Goal: Transaction & Acquisition: Purchase product/service

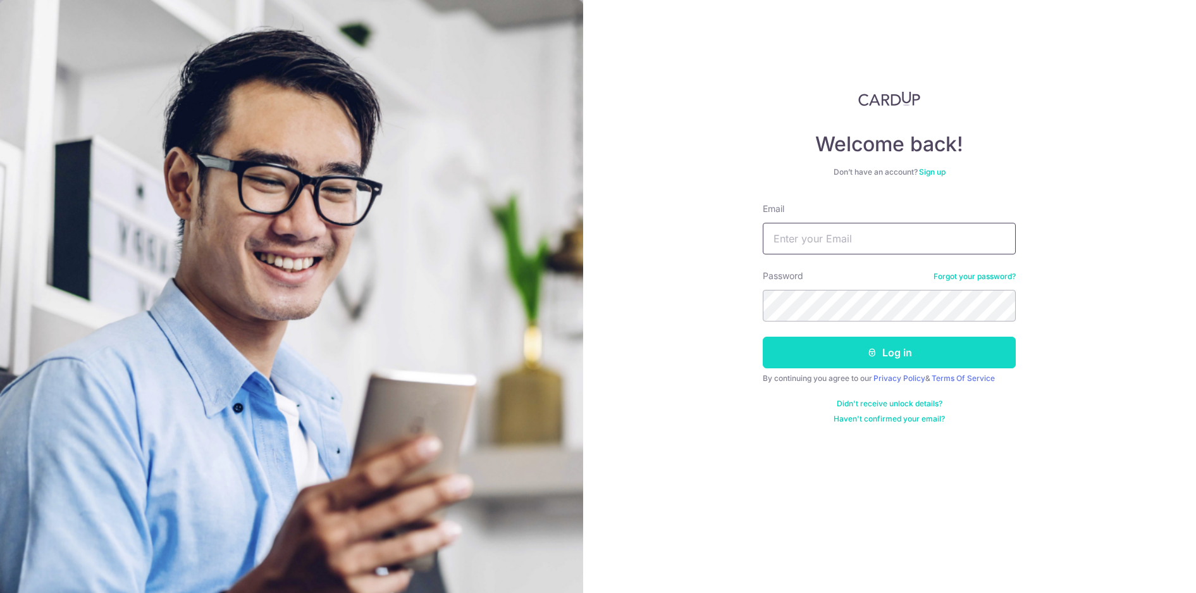
type input "[EMAIL_ADDRESS][DOMAIN_NAME]"
click at [831, 352] on button "Log in" at bounding box center [889, 352] width 253 height 32
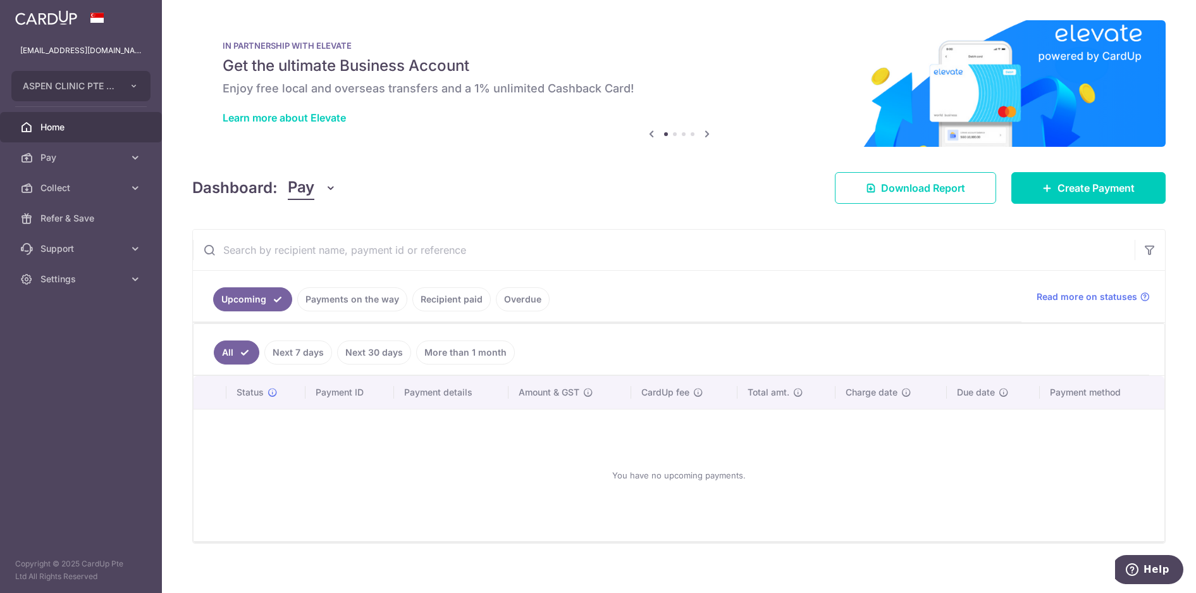
click at [460, 297] on link "Recipient paid" at bounding box center [451, 299] width 78 height 24
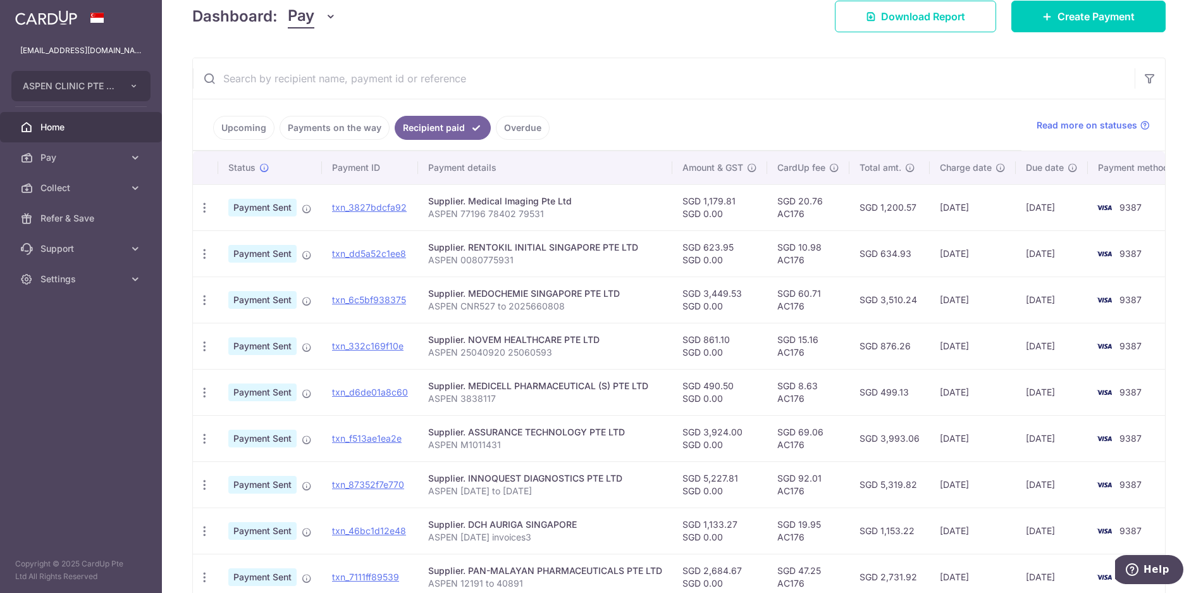
scroll to position [190, 0]
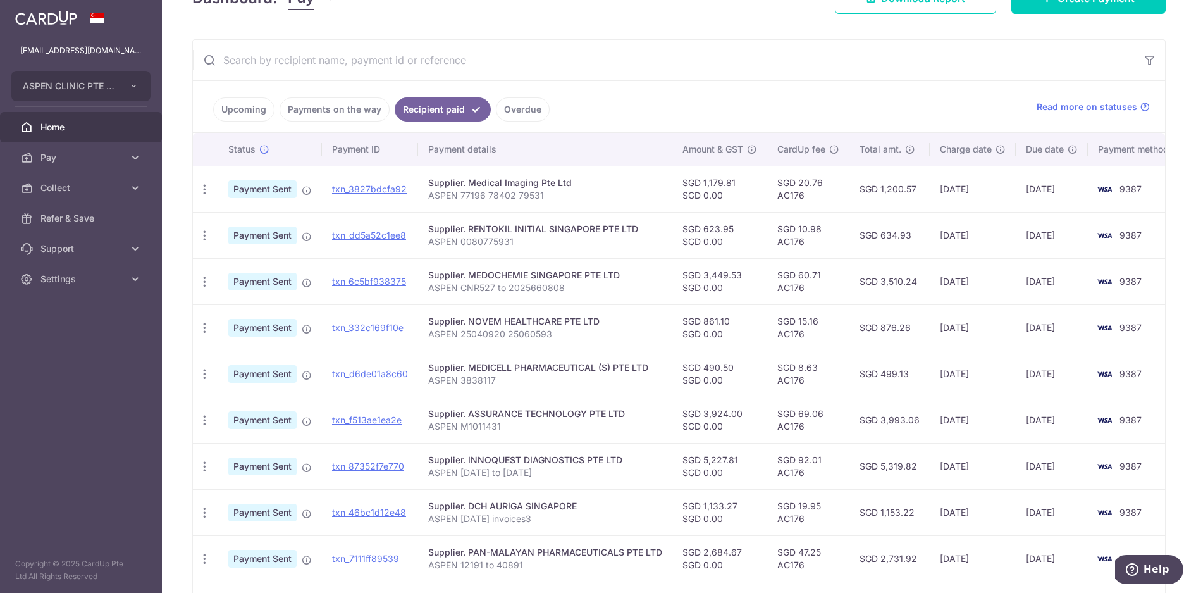
click at [591, 560] on p "ASPEN 12191 to 40891" at bounding box center [545, 564] width 234 height 13
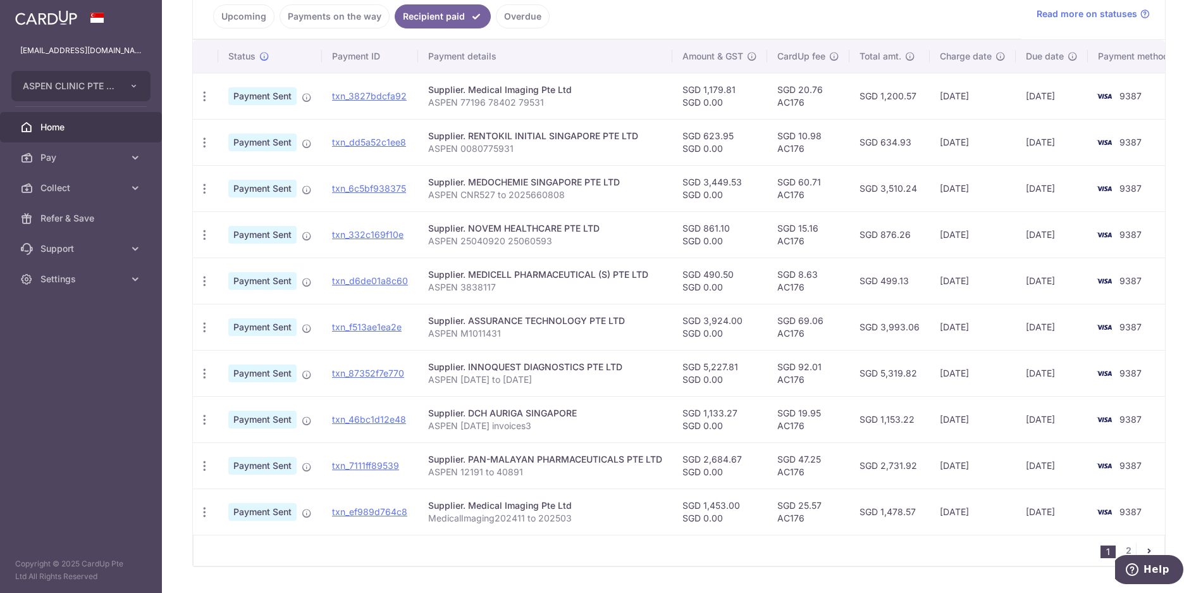
scroll to position [316, 0]
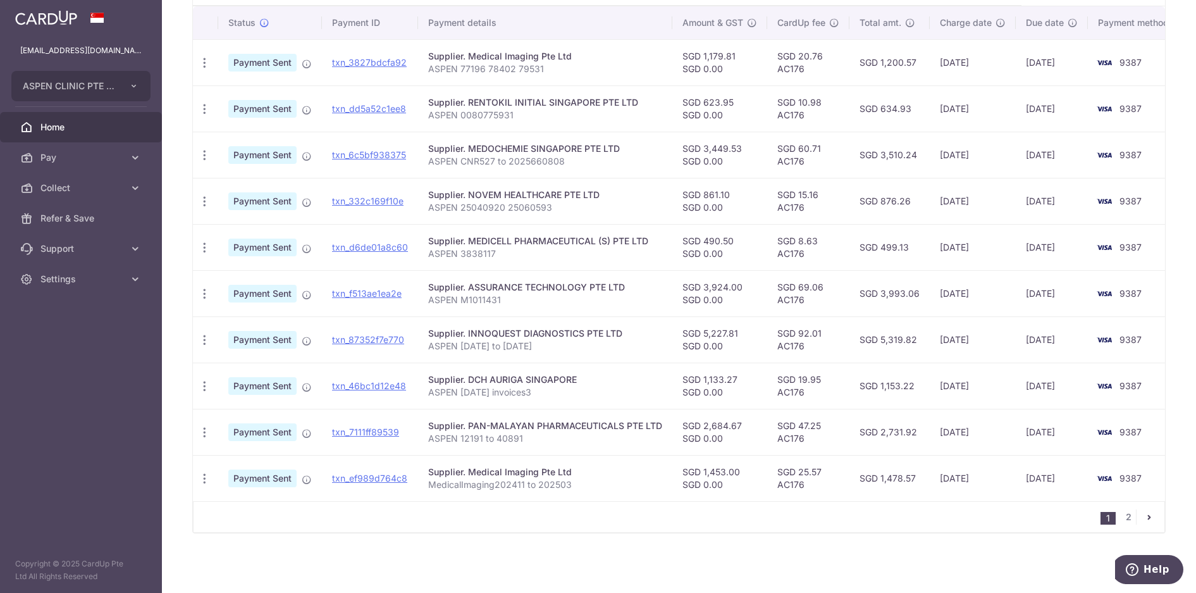
click at [599, 431] on div "Supplier. PAN-MALAYAN PHARMACEUTICALS PTE LTD" at bounding box center [545, 425] width 234 height 13
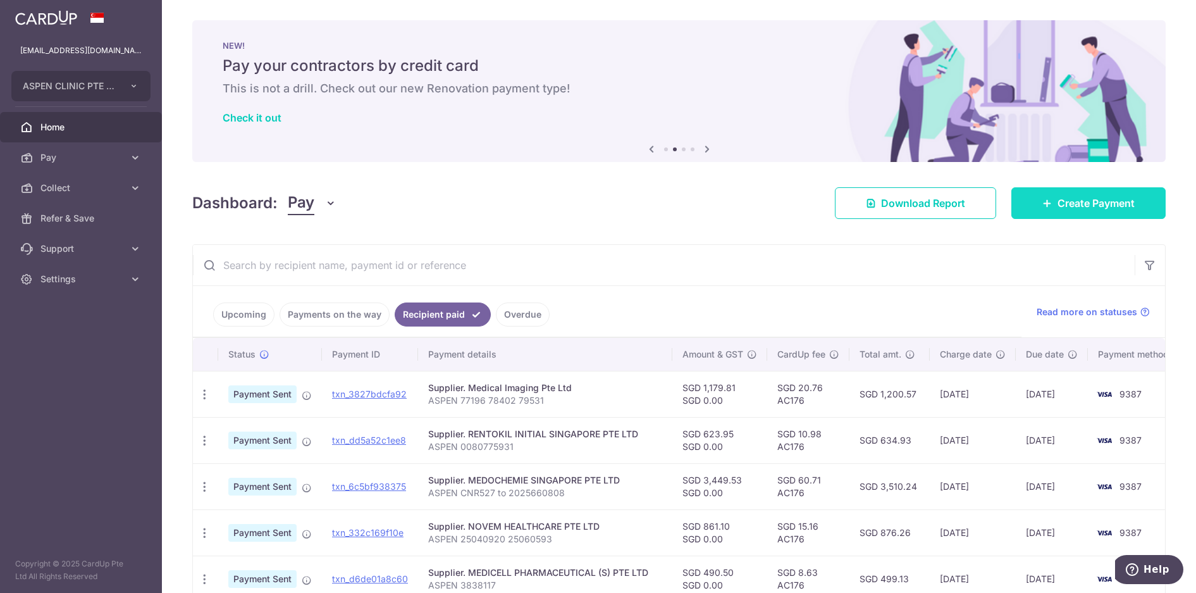
click at [1087, 206] on span "Create Payment" at bounding box center [1095, 202] width 77 height 15
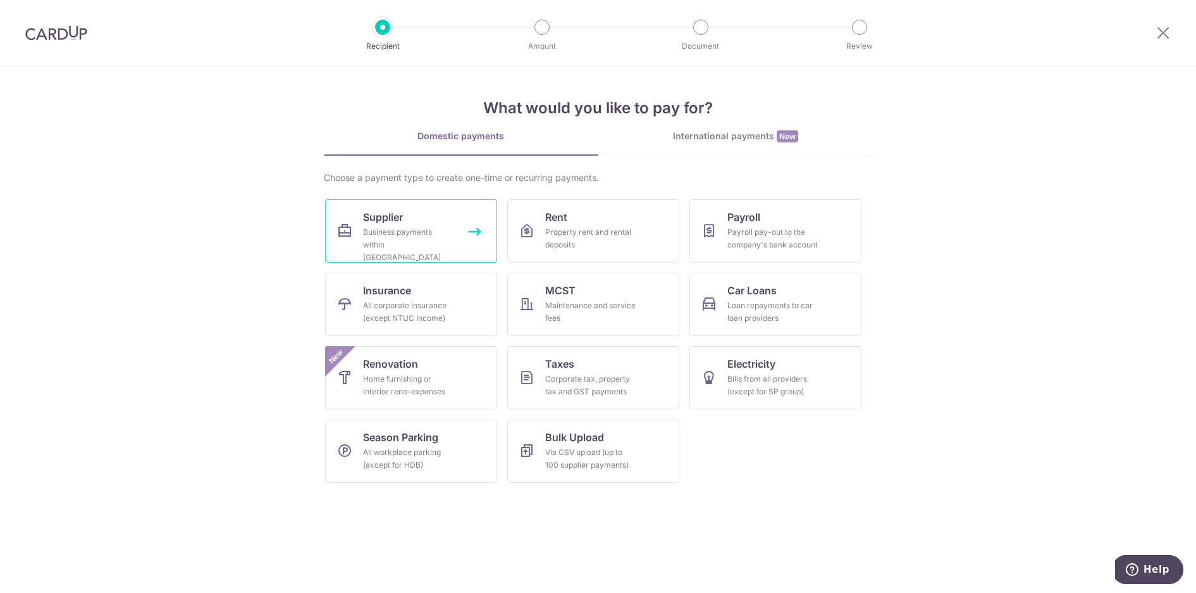
click at [421, 231] on div "Business payments within Singapore" at bounding box center [408, 245] width 91 height 38
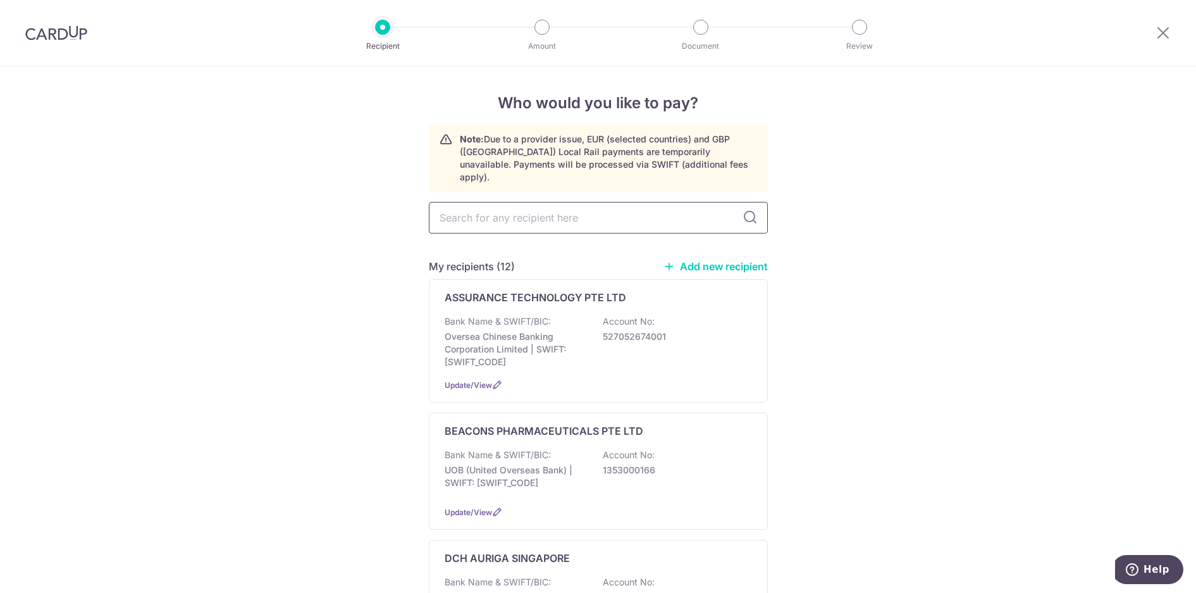
click at [528, 206] on input "text" at bounding box center [598, 218] width 339 height 32
type input "uni"
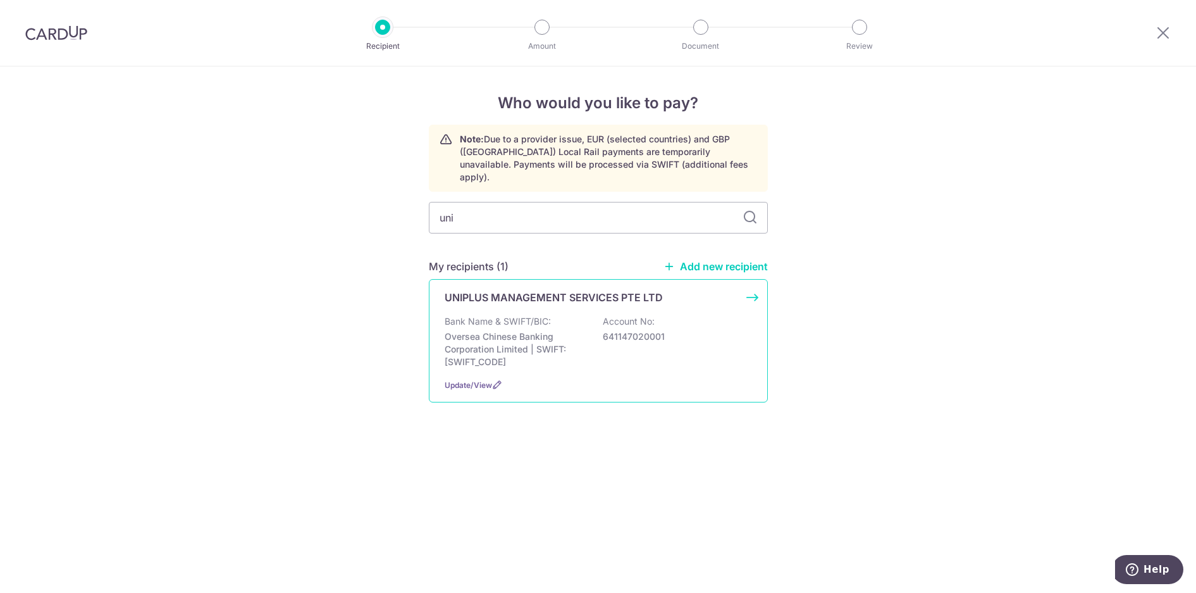
click at [552, 330] on p "Oversea Chinese Banking Corporation Limited | SWIFT: OCBCSGSGXXX" at bounding box center [516, 349] width 142 height 38
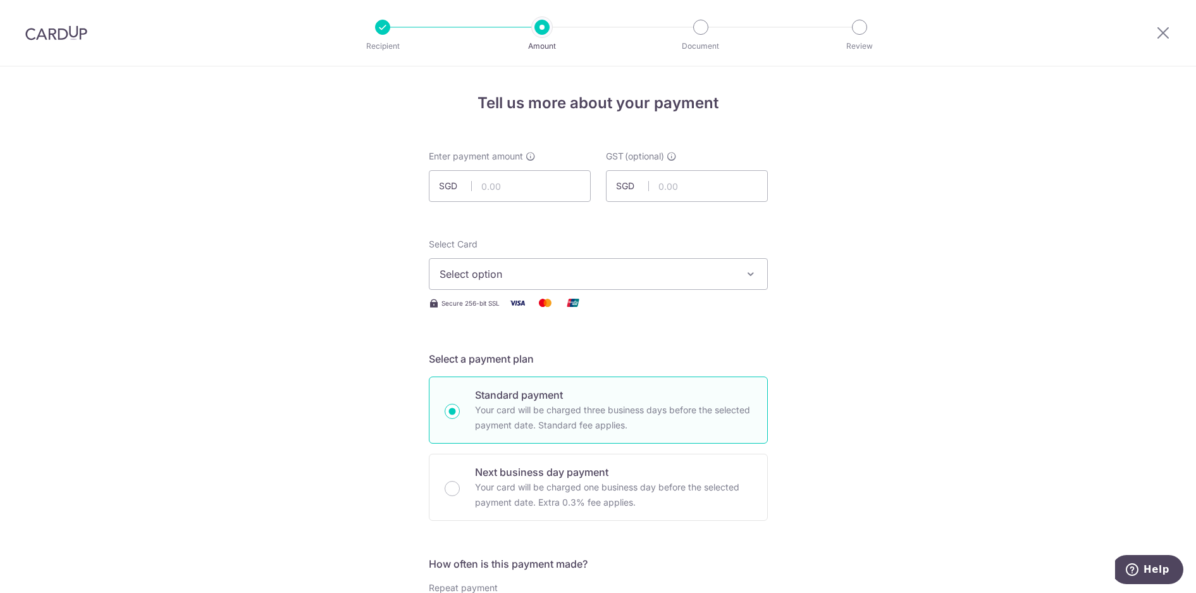
click at [568, 275] on span "Select option" at bounding box center [586, 273] width 295 height 15
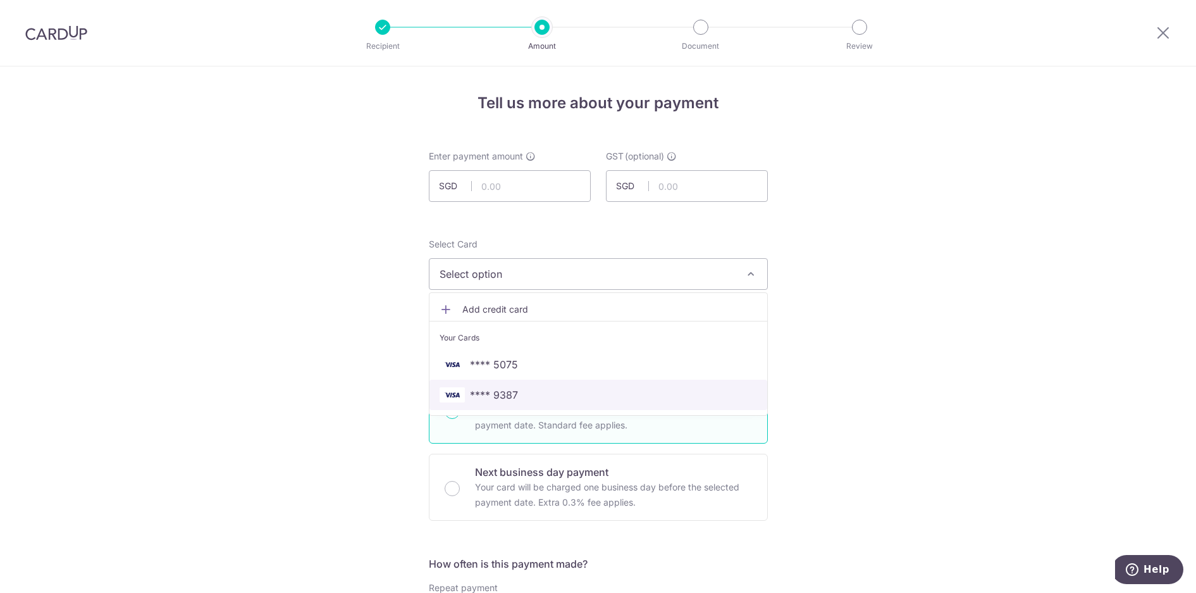
click at [496, 395] on span "**** 9387" at bounding box center [494, 394] width 48 height 15
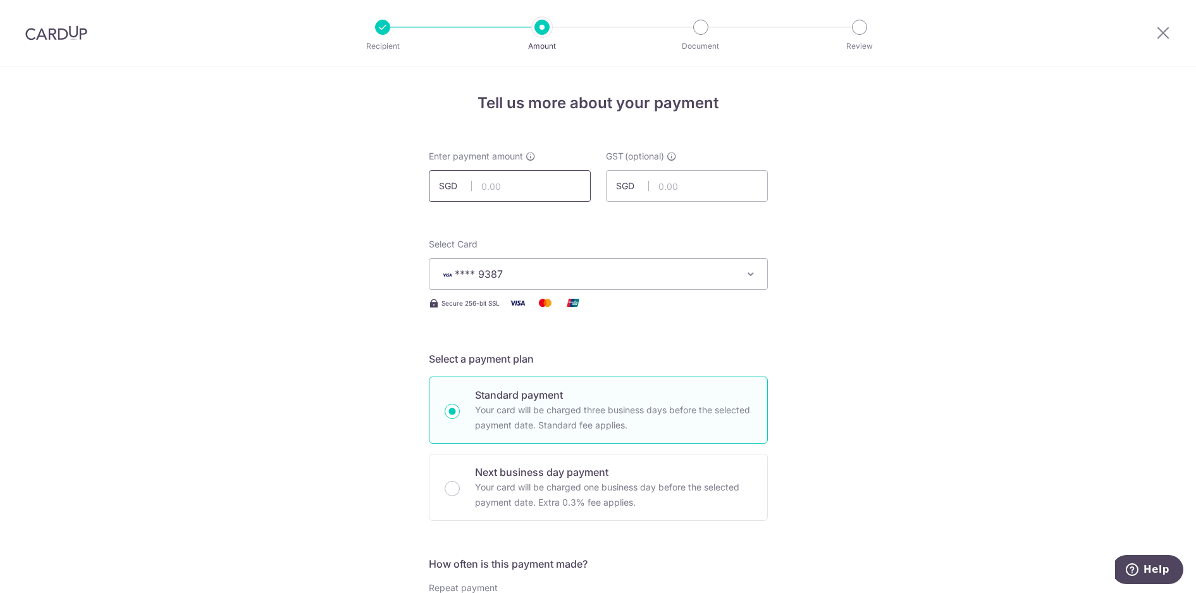
click at [508, 186] on input "text" at bounding box center [510, 186] width 162 height 32
type input "7,550.00"
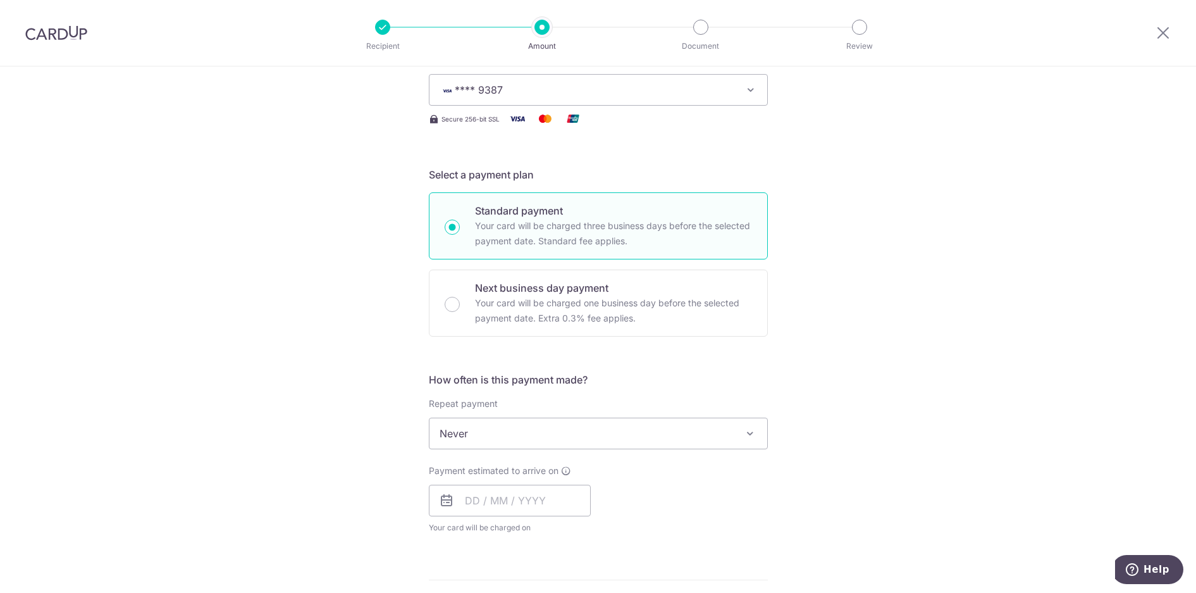
scroll to position [190, 0]
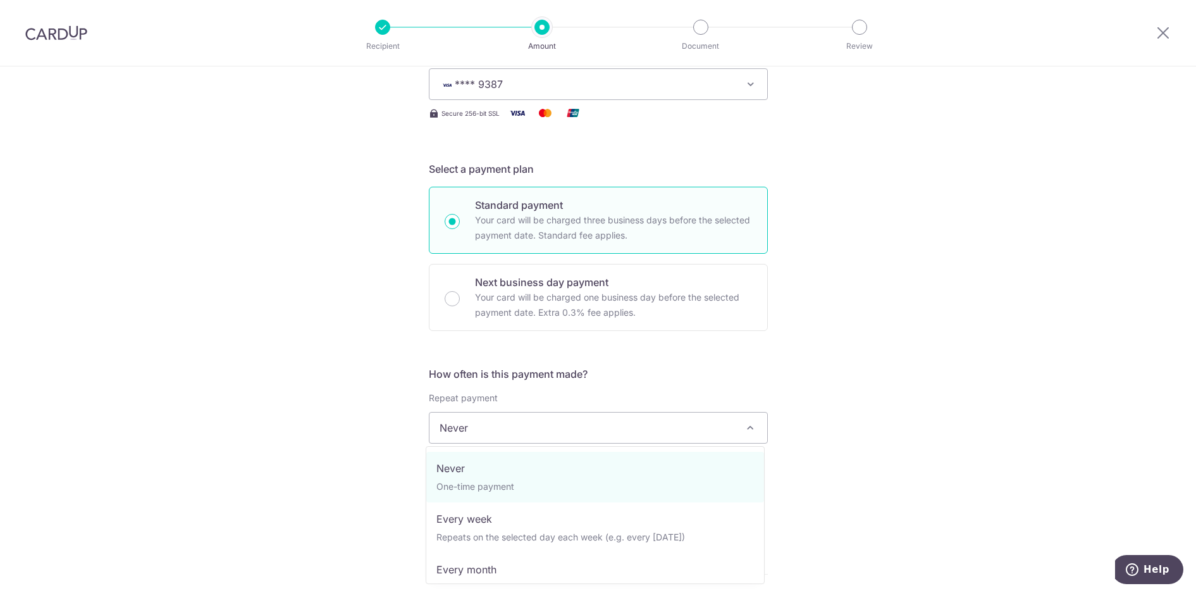
click at [472, 430] on span "Never" at bounding box center [598, 427] width 338 height 30
click at [361, 414] on div "Tell us more about your payment Enter payment amount SGD 7,550.00 7550.00 GST (…" at bounding box center [598, 491] width 1196 height 1229
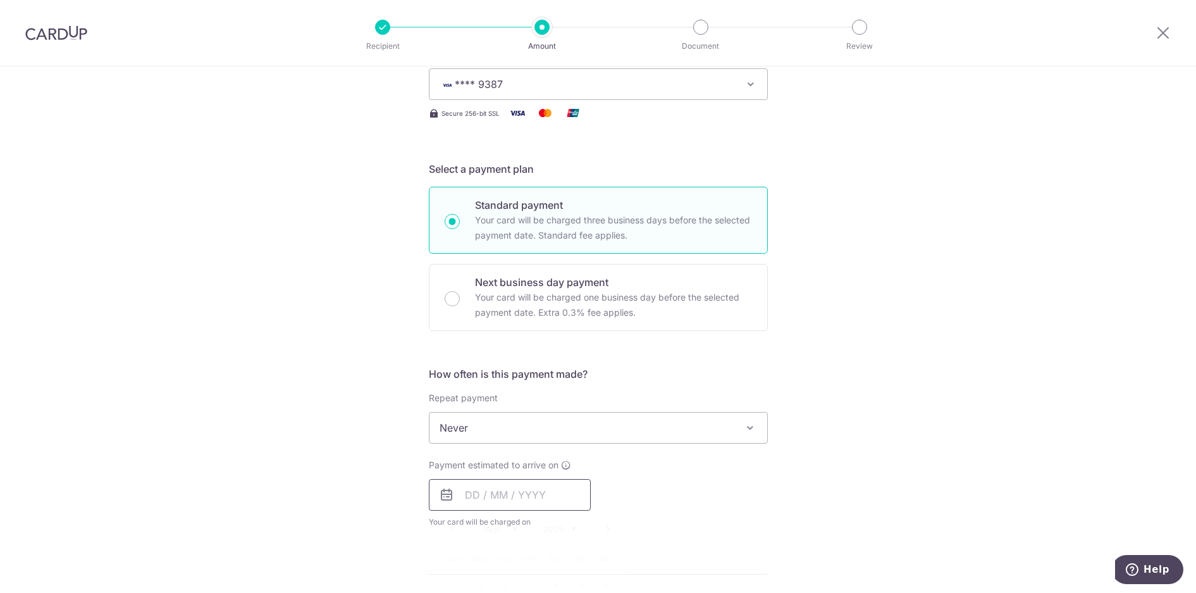
click at [486, 494] on input "text" at bounding box center [510, 495] width 162 height 32
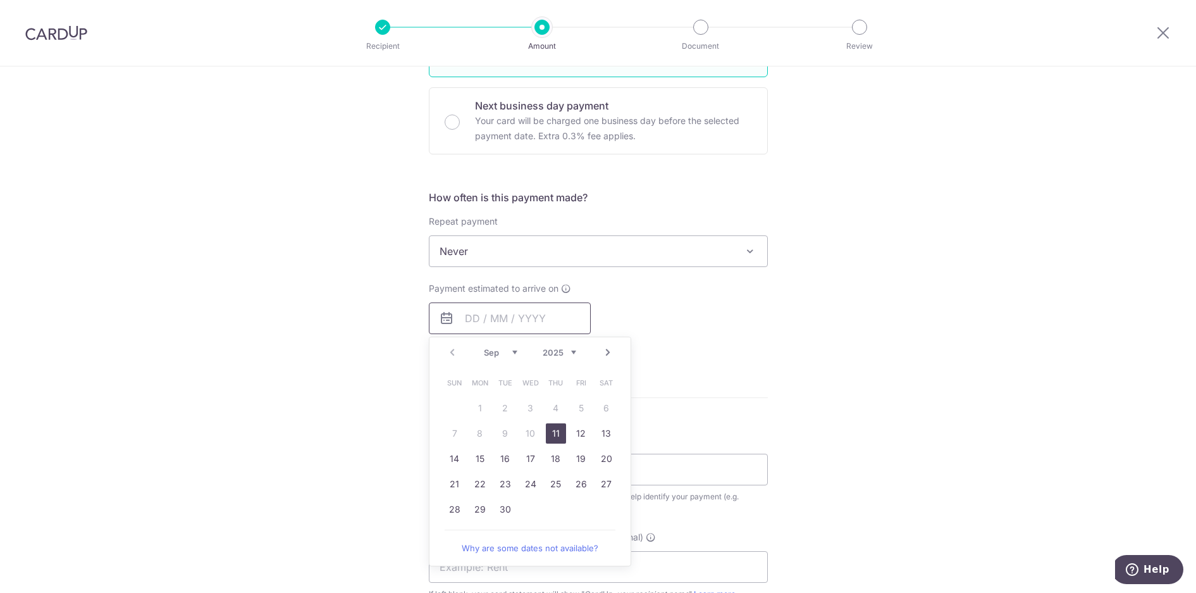
scroll to position [443, 0]
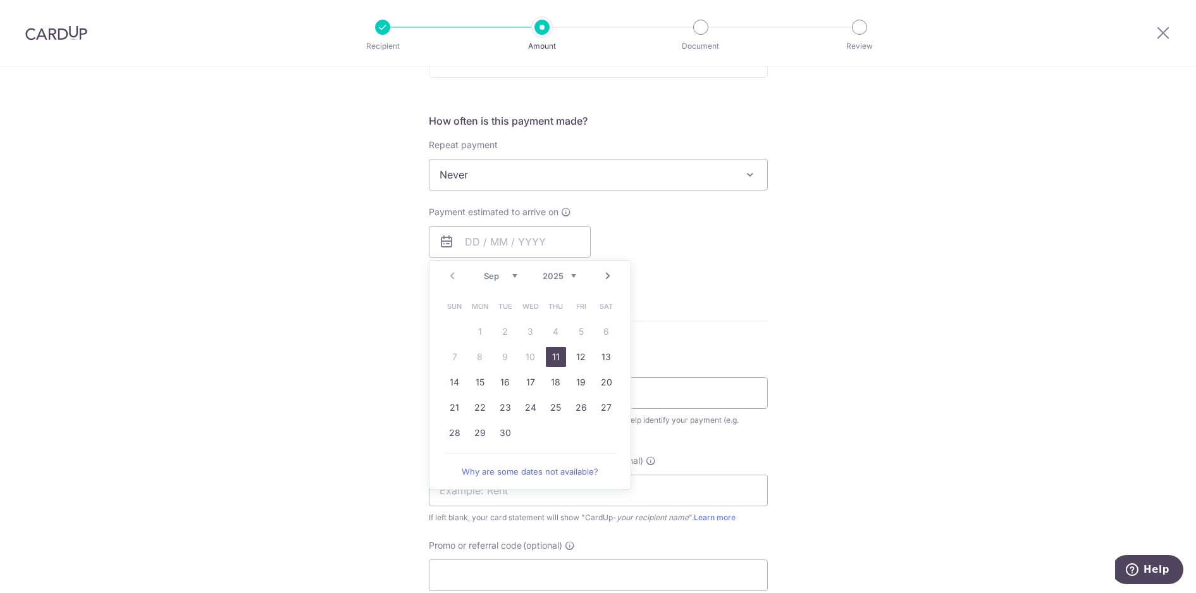
click at [553, 360] on link "11" at bounding box center [556, 357] width 20 height 20
type input "11/09/2025"
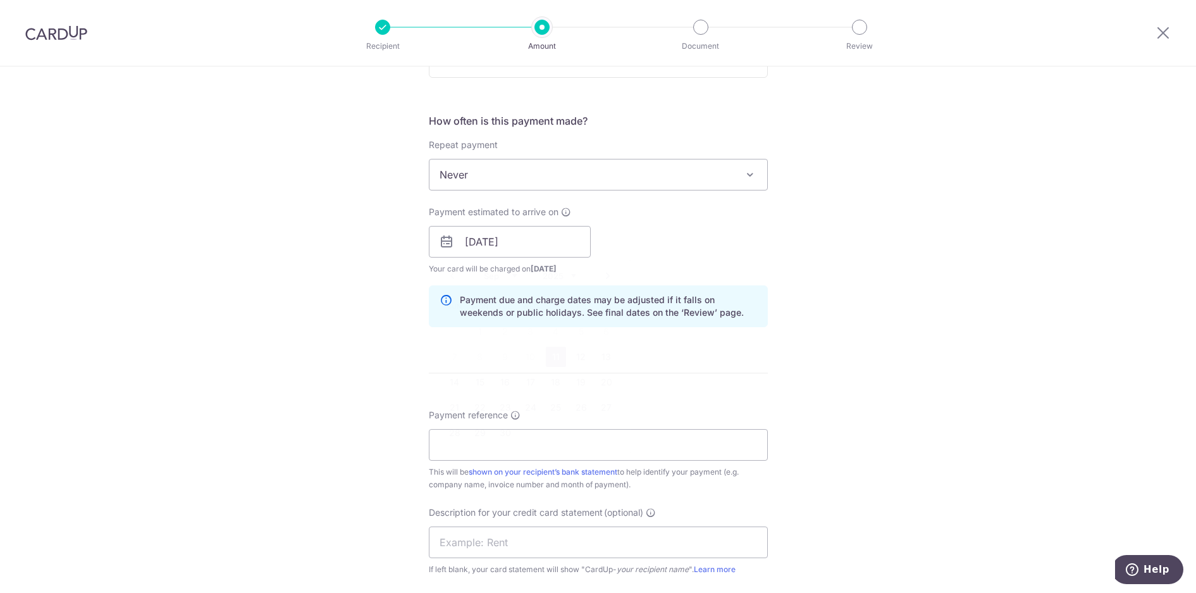
click at [738, 274] on div "Payment estimated to arrive on 11/09/2025 Prev Next Sep Oct Nov Dec 2025 2026 2…" at bounding box center [598, 241] width 354 height 70
click at [526, 440] on input "Payment reference" at bounding box center [598, 445] width 339 height 32
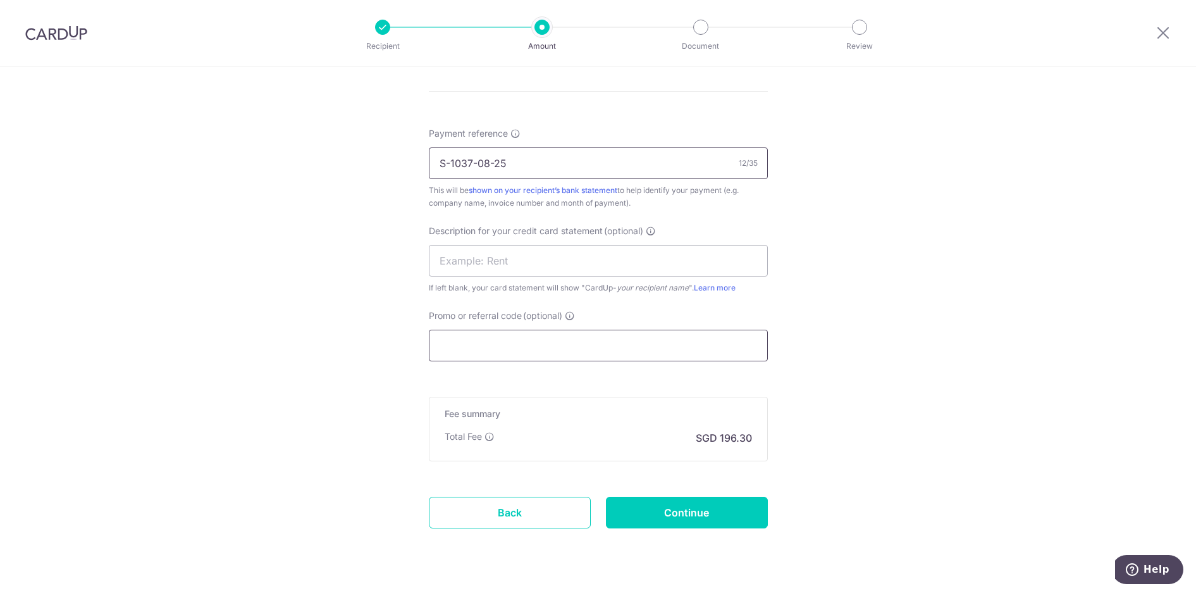
scroll to position [754, 0]
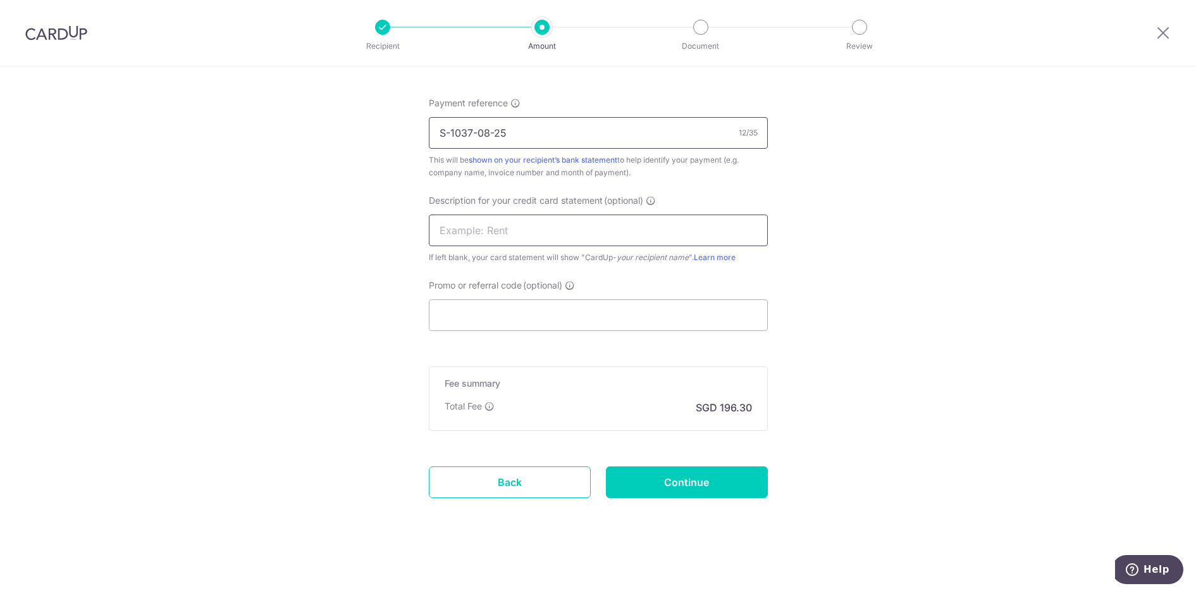
type input "S-1037-08-25"
click at [501, 245] on input "text" at bounding box center [598, 230] width 339 height 32
click at [515, 231] on input "UniplusY2024ac" at bounding box center [598, 230] width 339 height 32
click at [532, 230] on input "UniplusY2024acc" at bounding box center [598, 230] width 339 height 32
type input "UniplusY2024acc"
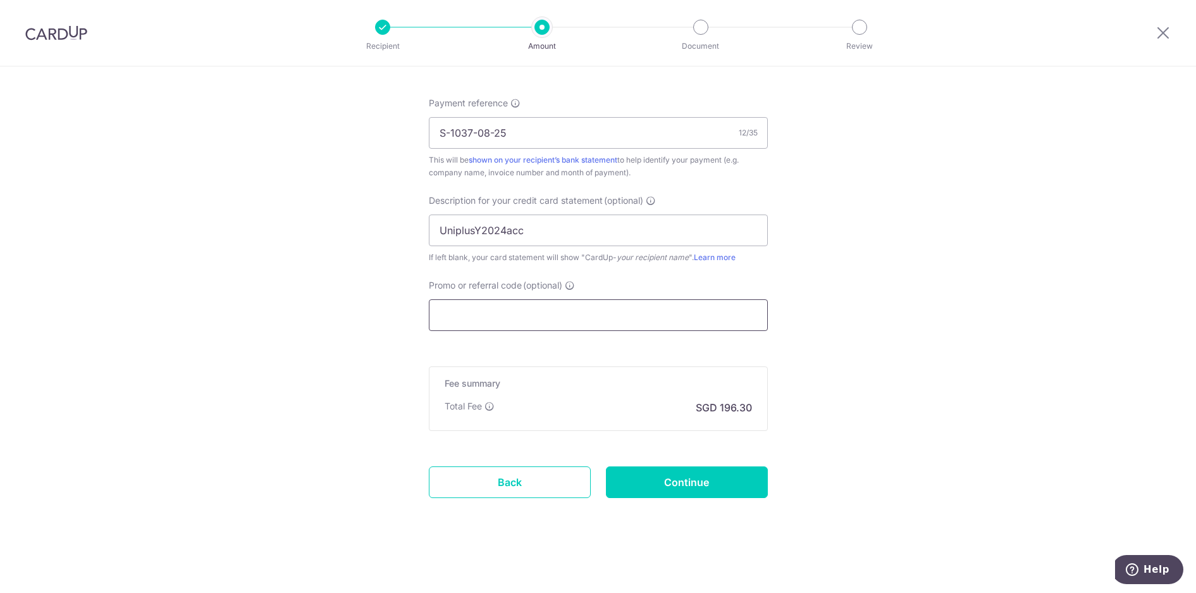
click at [503, 313] on input "Promo or referral code (optional)" at bounding box center [598, 315] width 339 height 32
click at [525, 317] on input "Promo or referral code (optional)" at bounding box center [598, 315] width 339 height 32
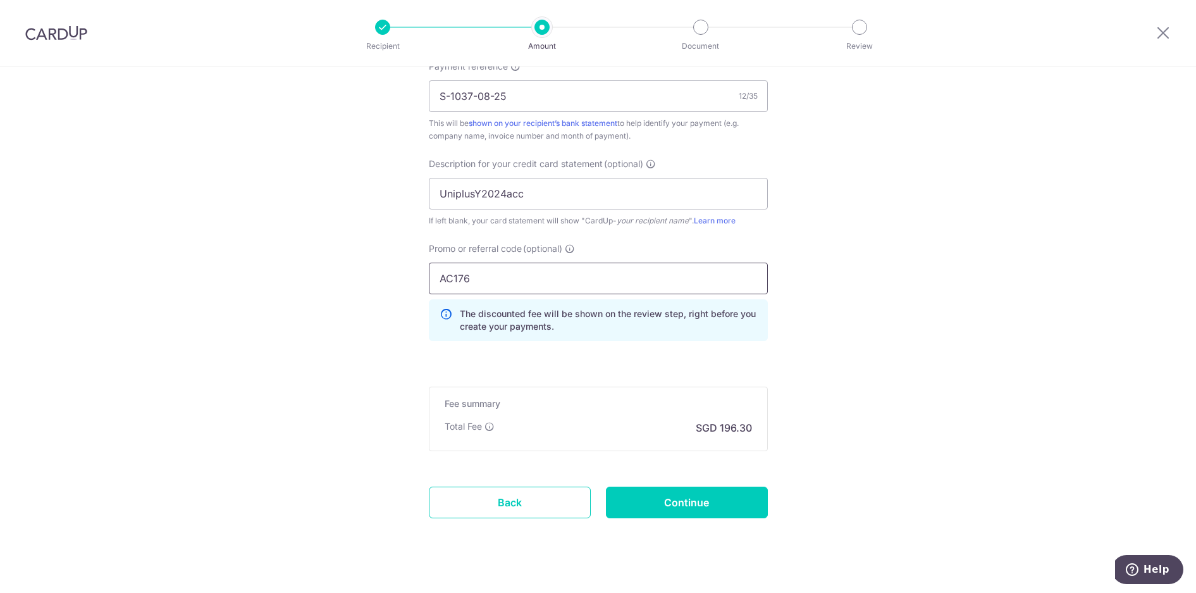
scroll to position [811, 0]
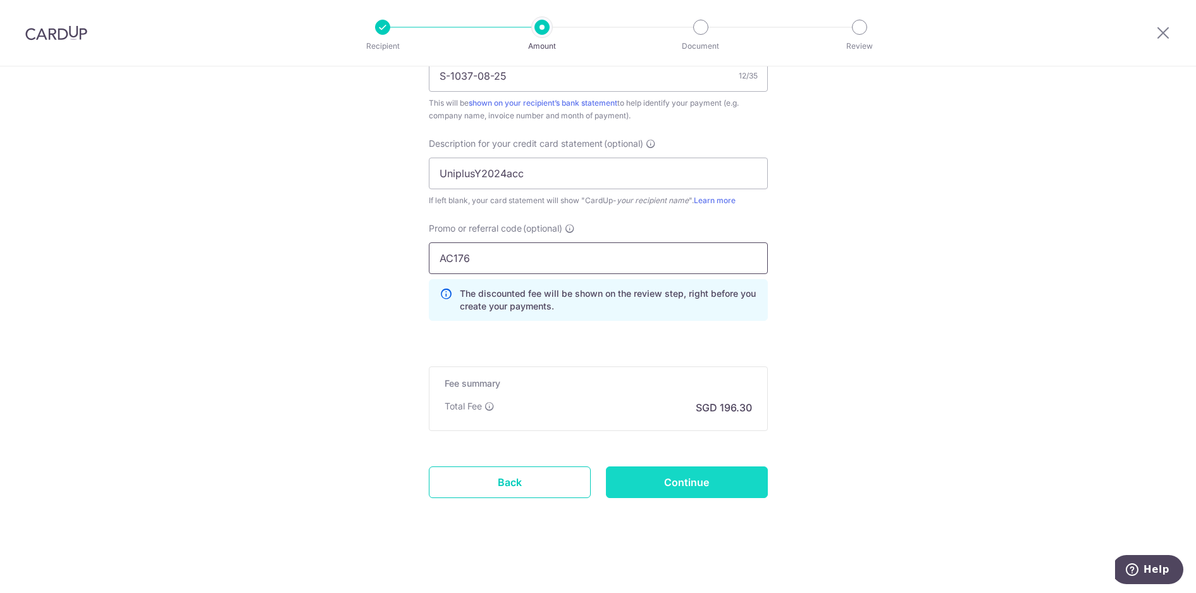
type input "AC176"
click at [668, 476] on input "Continue" at bounding box center [687, 482] width 162 height 32
type input "Create Schedule"
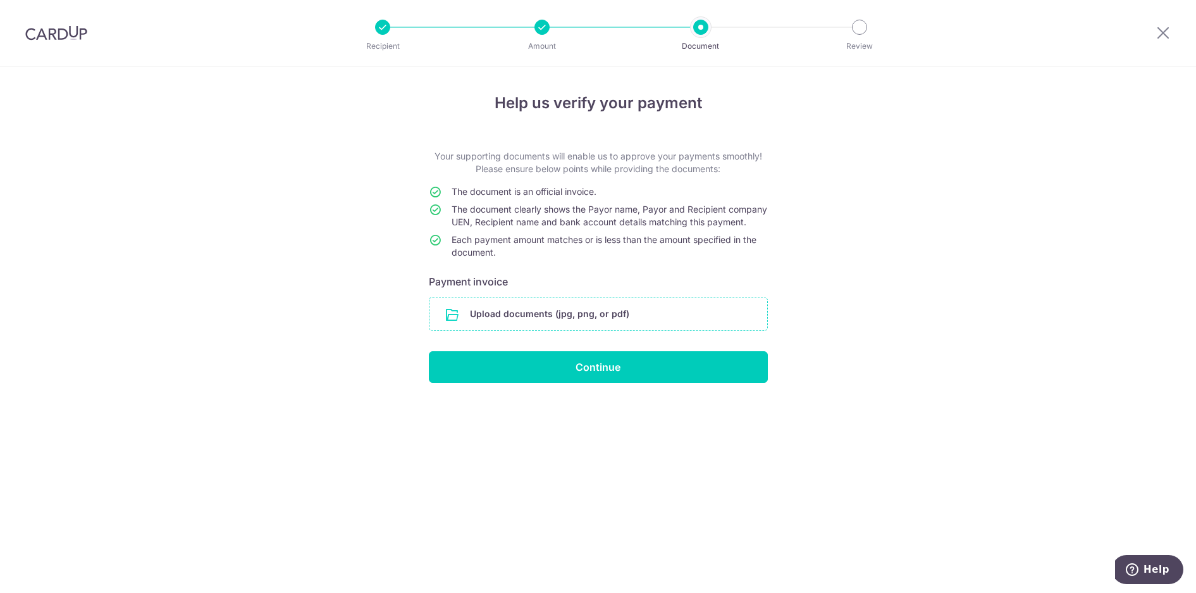
click at [530, 328] on input "file" at bounding box center [598, 313] width 338 height 33
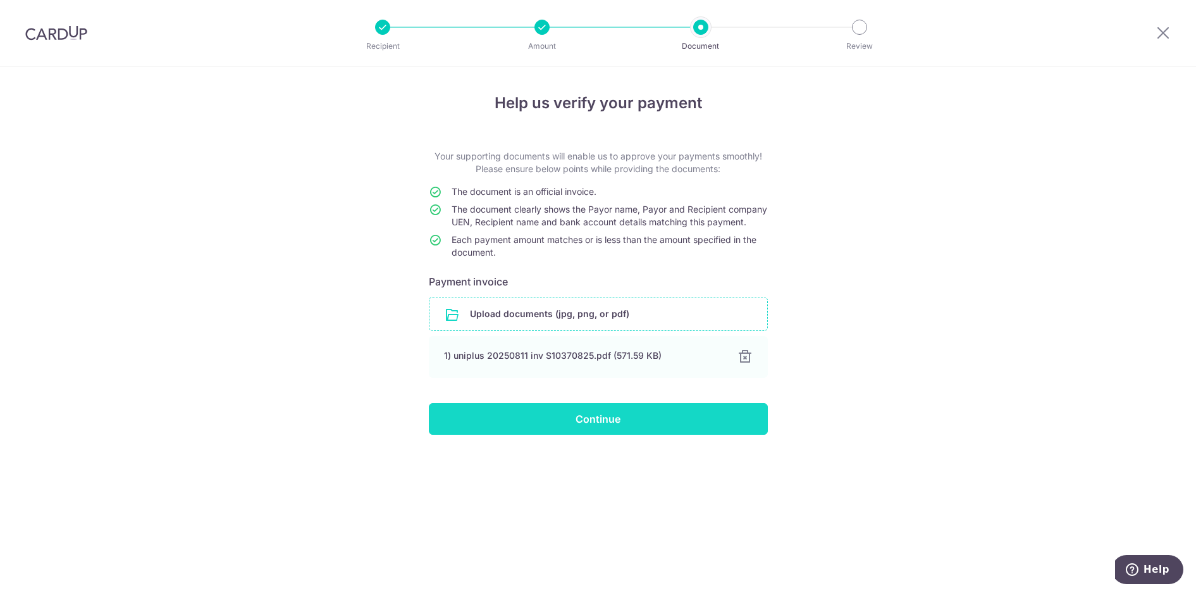
click at [606, 434] on input "Continue" at bounding box center [598, 419] width 339 height 32
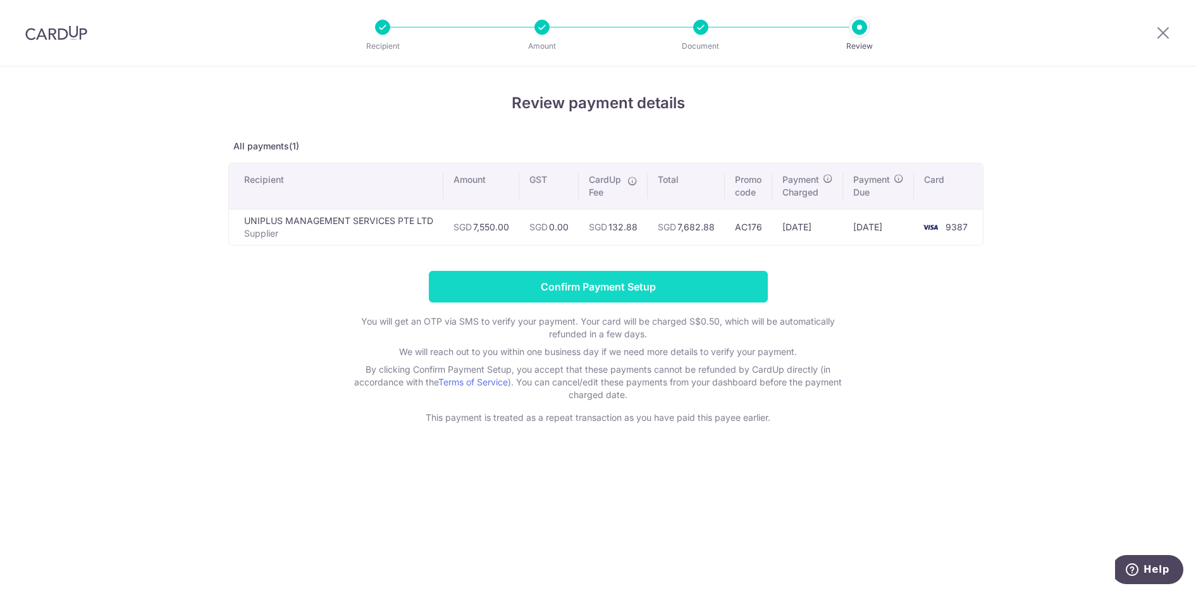
click at [633, 286] on input "Confirm Payment Setup" at bounding box center [598, 287] width 339 height 32
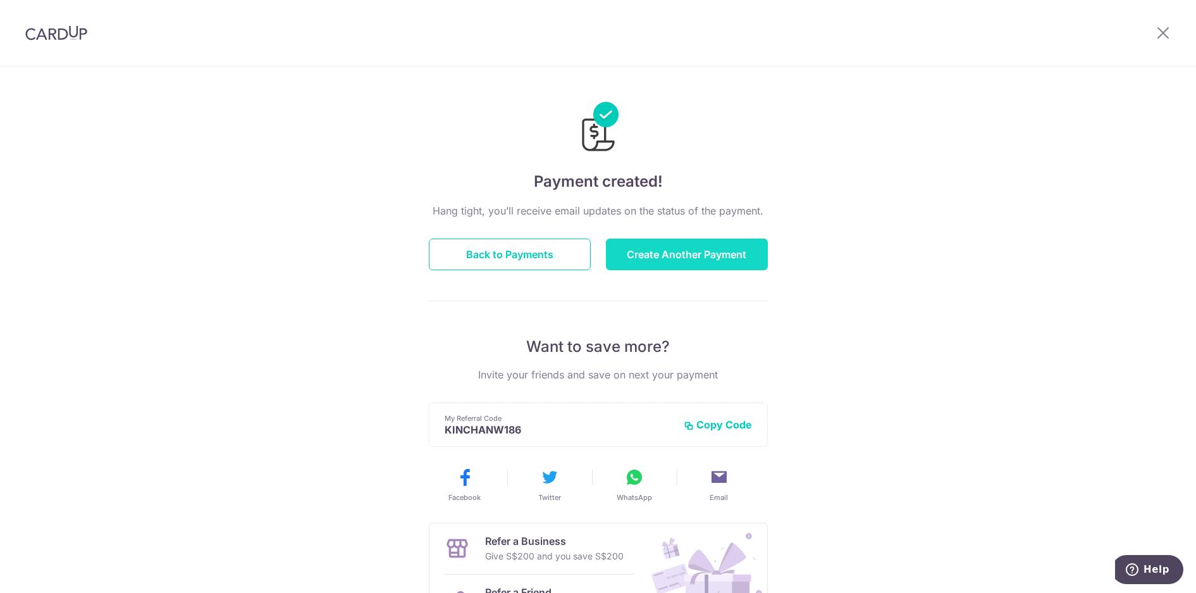
click at [690, 257] on button "Create Another Payment" at bounding box center [687, 254] width 162 height 32
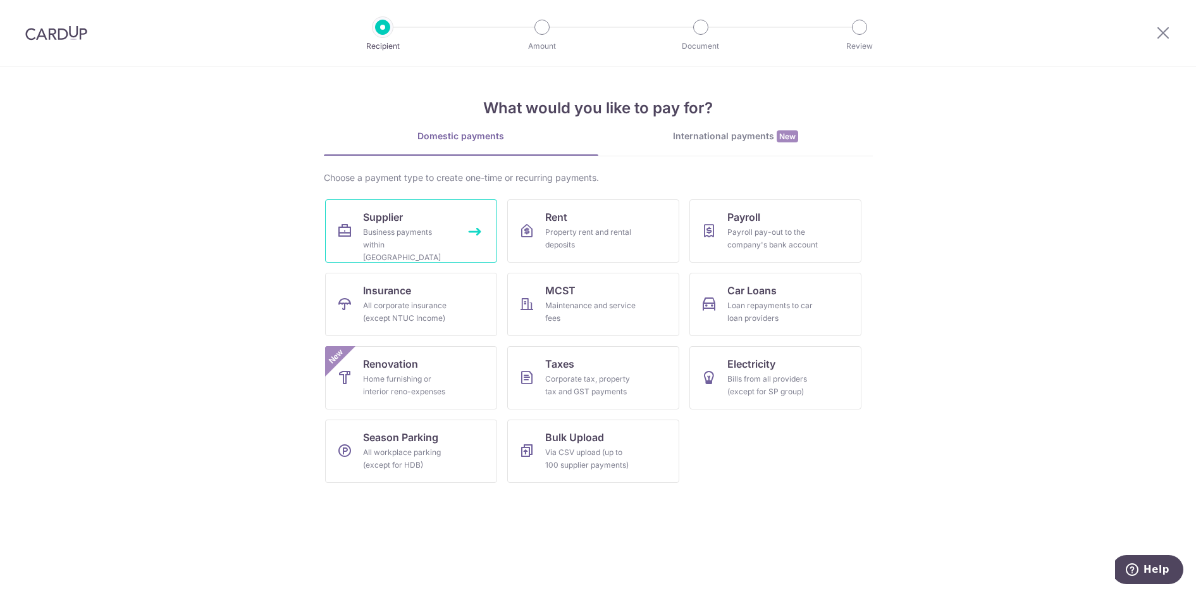
click at [421, 243] on div "Business payments within [GEOGRAPHIC_DATA]" at bounding box center [408, 245] width 91 height 38
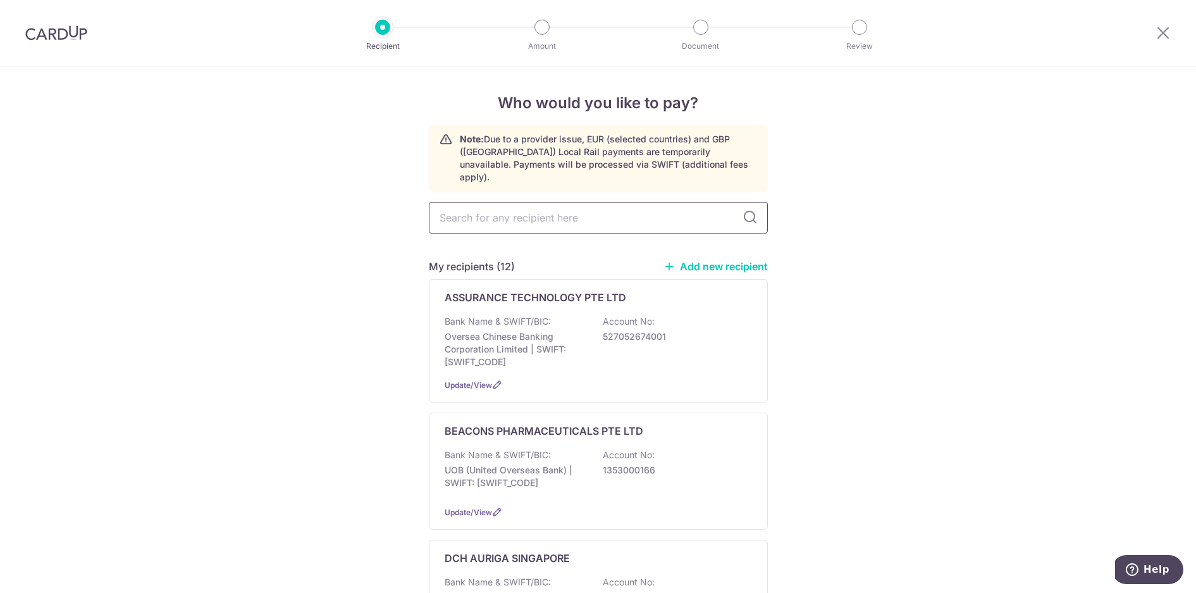
click at [491, 216] on input "text" at bounding box center [598, 218] width 339 height 32
type input "pan"
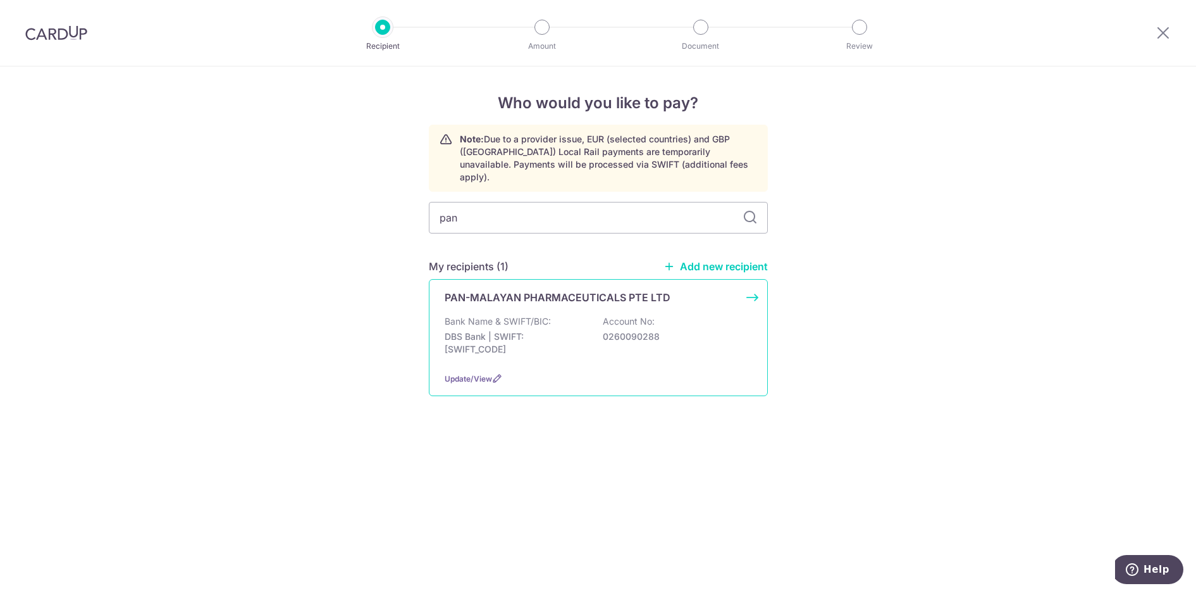
click at [515, 315] on p "Bank Name & SWIFT/BIC:" at bounding box center [498, 321] width 106 height 13
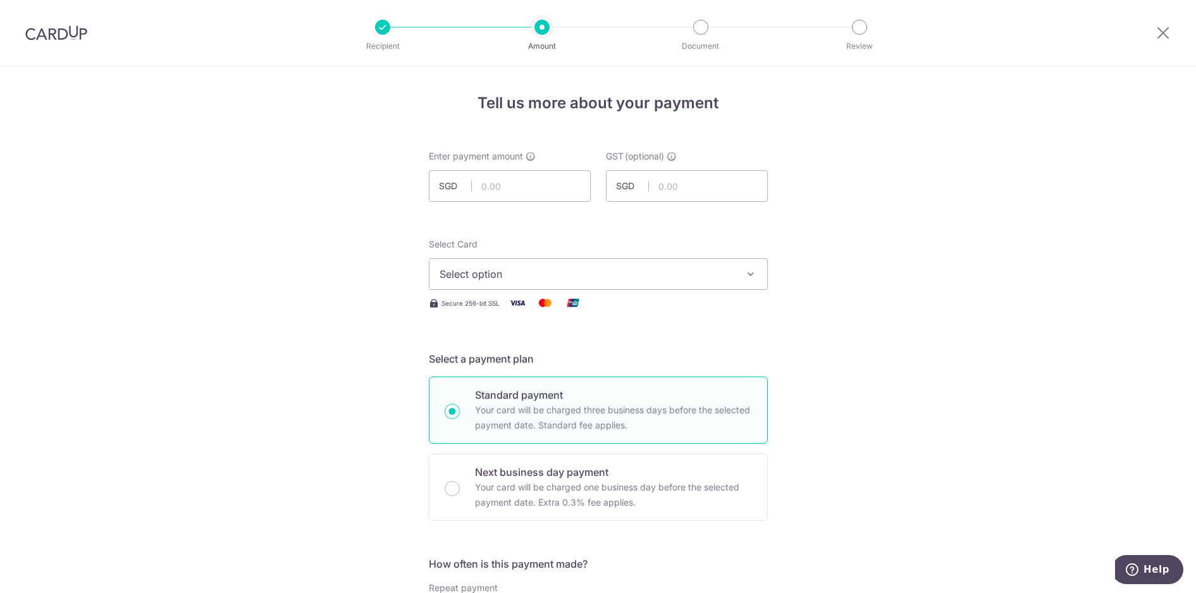
click at [591, 282] on button "Select option" at bounding box center [598, 274] width 339 height 32
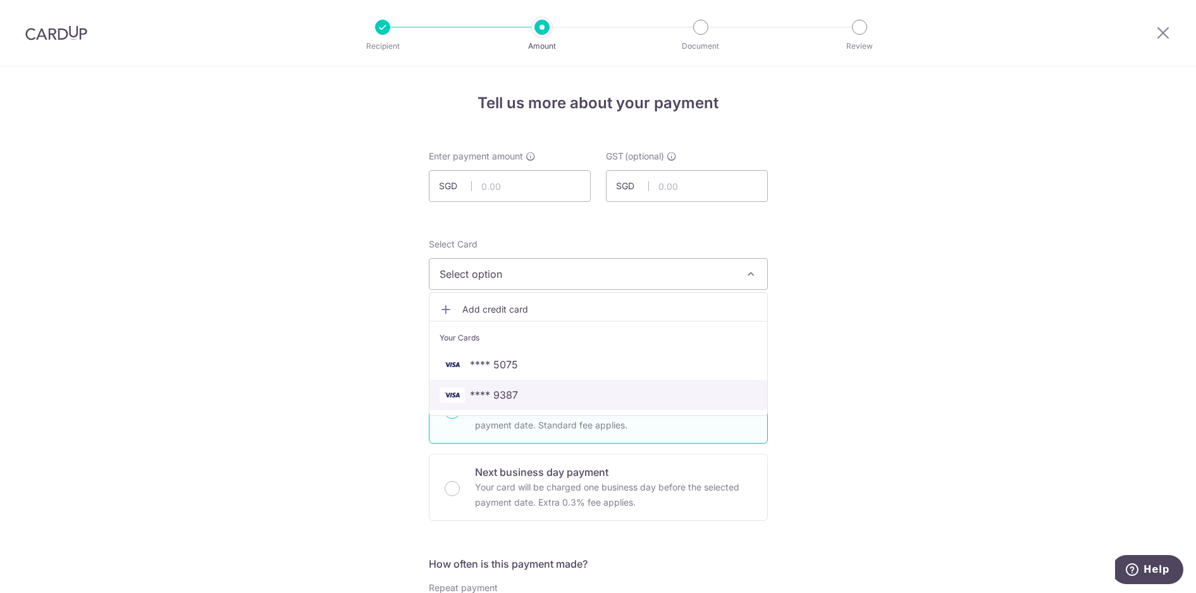
click at [541, 394] on span "**** 9387" at bounding box center [597, 394] width 317 height 15
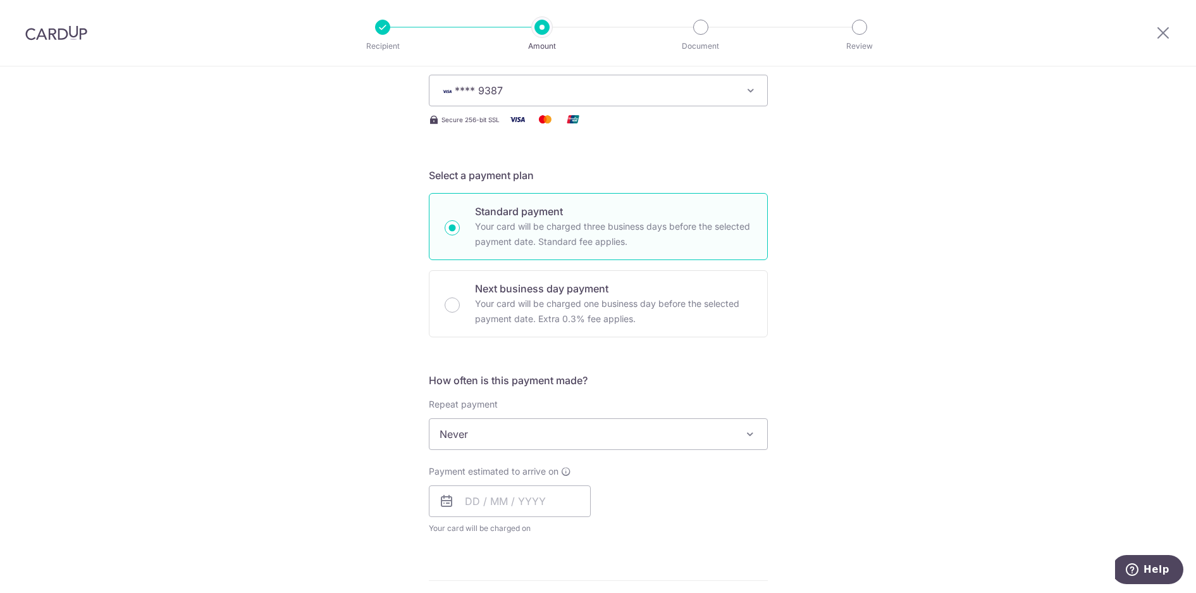
scroll to position [190, 0]
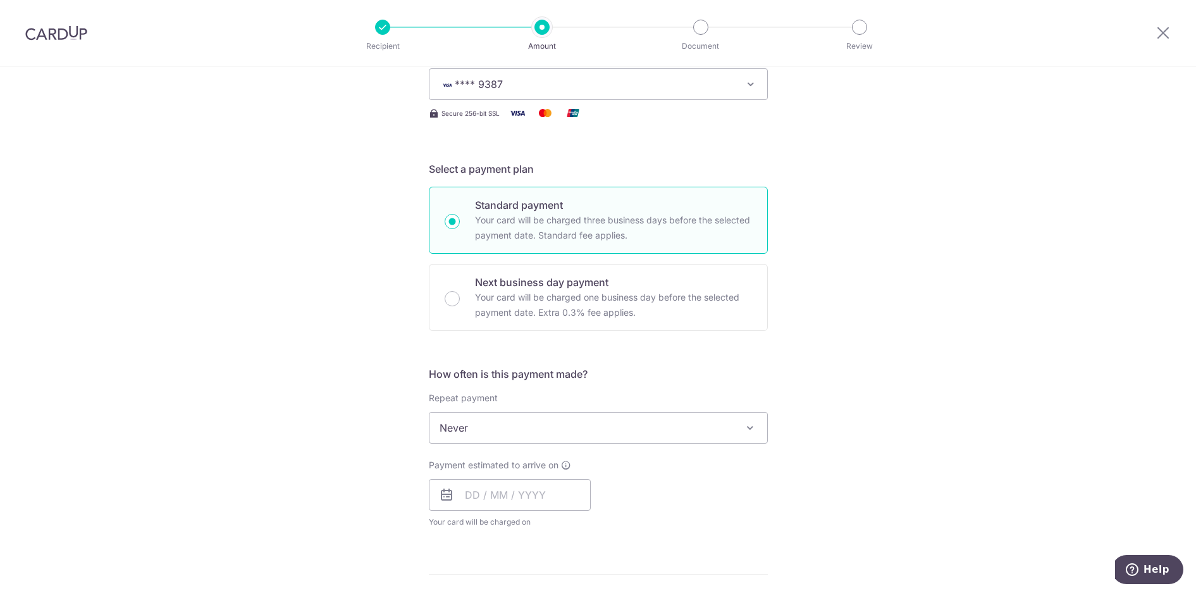
click at [494, 430] on span "Never" at bounding box center [598, 427] width 338 height 30
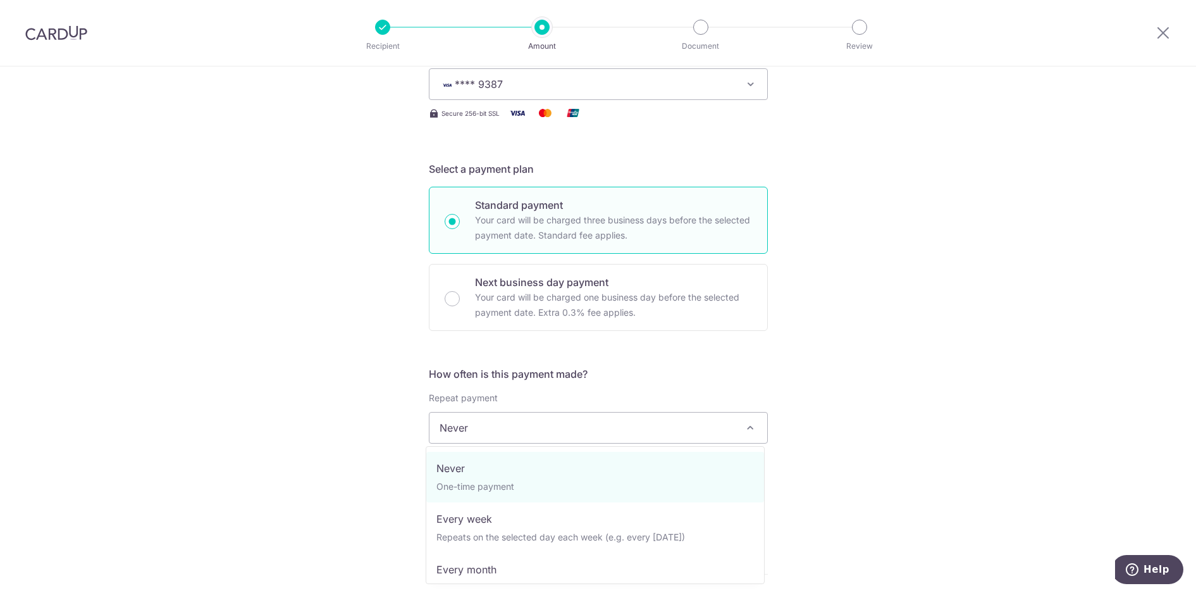
click at [359, 427] on div "Tell us more about your payment Enter payment amount SGD GST (optional) SGD Sel…" at bounding box center [598, 491] width 1196 height 1229
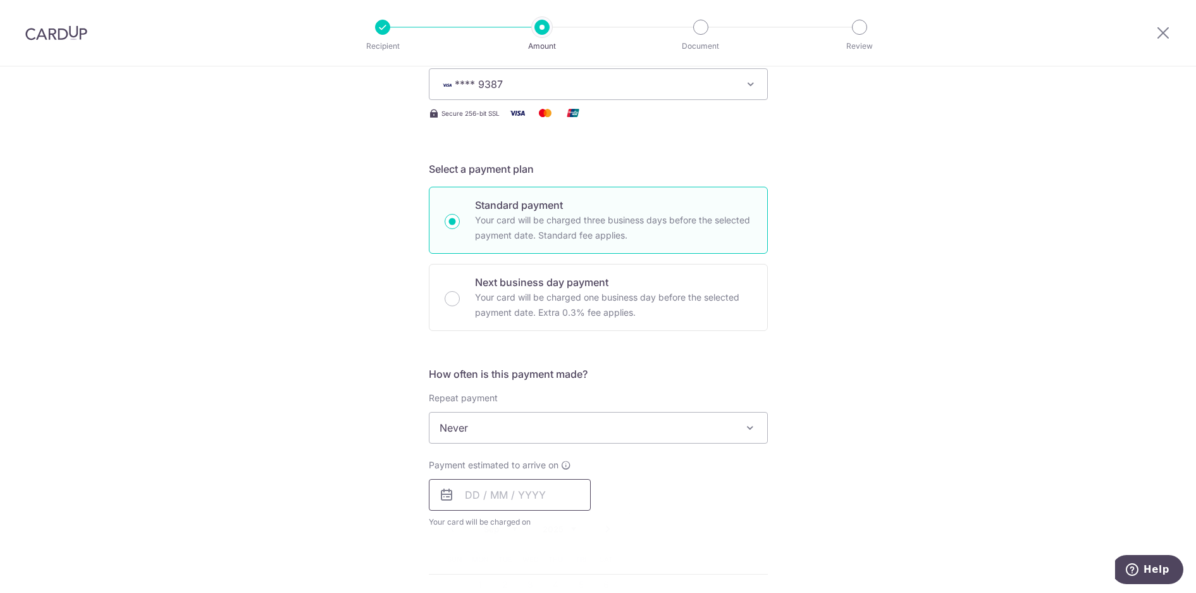
click at [496, 503] on input "text" at bounding box center [510, 495] width 162 height 32
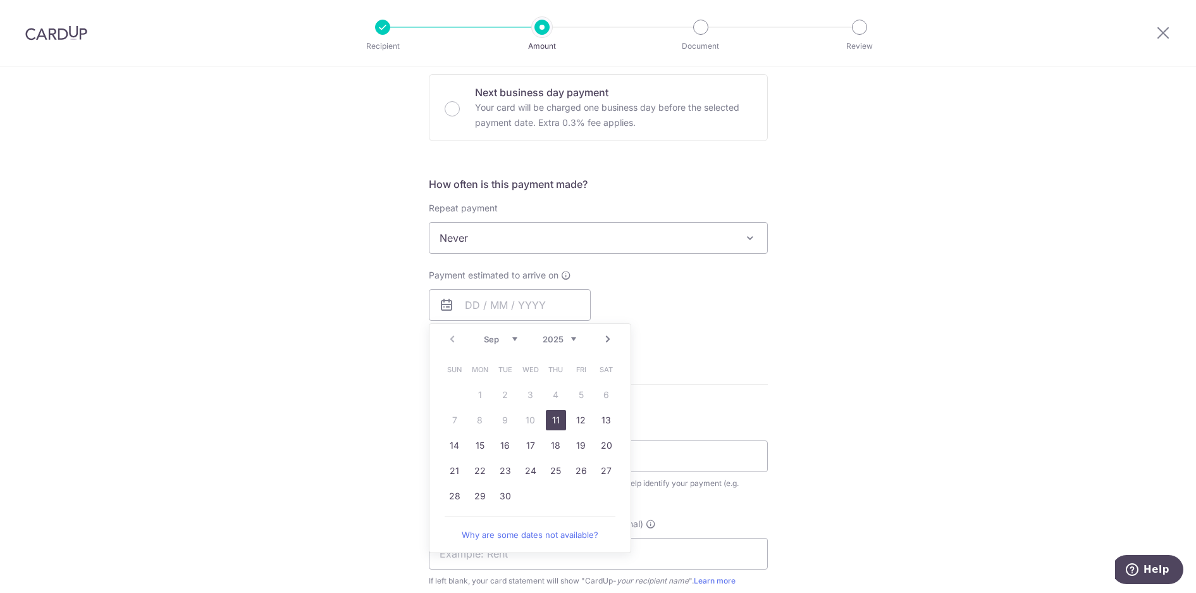
click at [546, 421] on link "11" at bounding box center [556, 420] width 20 height 20
type input "11/09/2025"
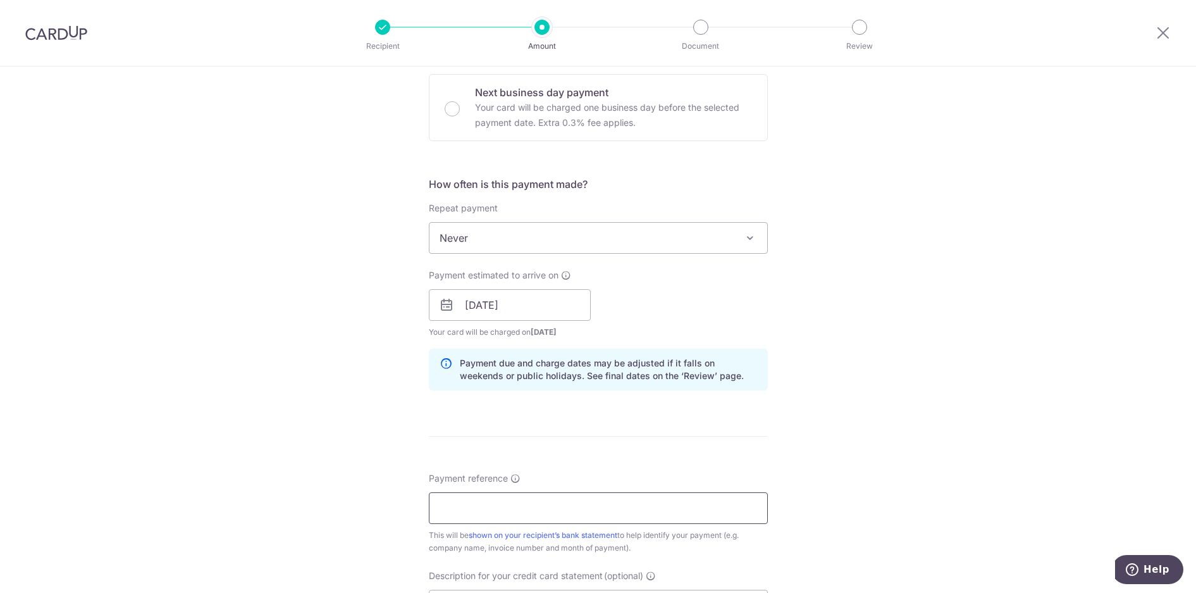
click at [542, 505] on input "Payment reference" at bounding box center [598, 508] width 339 height 32
drag, startPoint x: 479, startPoint y: 508, endPoint x: 390, endPoint y: 503, distance: 88.6
click at [390, 503] on div "Tell us more about your payment Enter payment amount SGD GST (optional) SGD Sel…" at bounding box center [598, 327] width 1196 height 1281
click at [467, 507] on input "ASPEN56924 to 86801" at bounding box center [598, 508] width 339 height 32
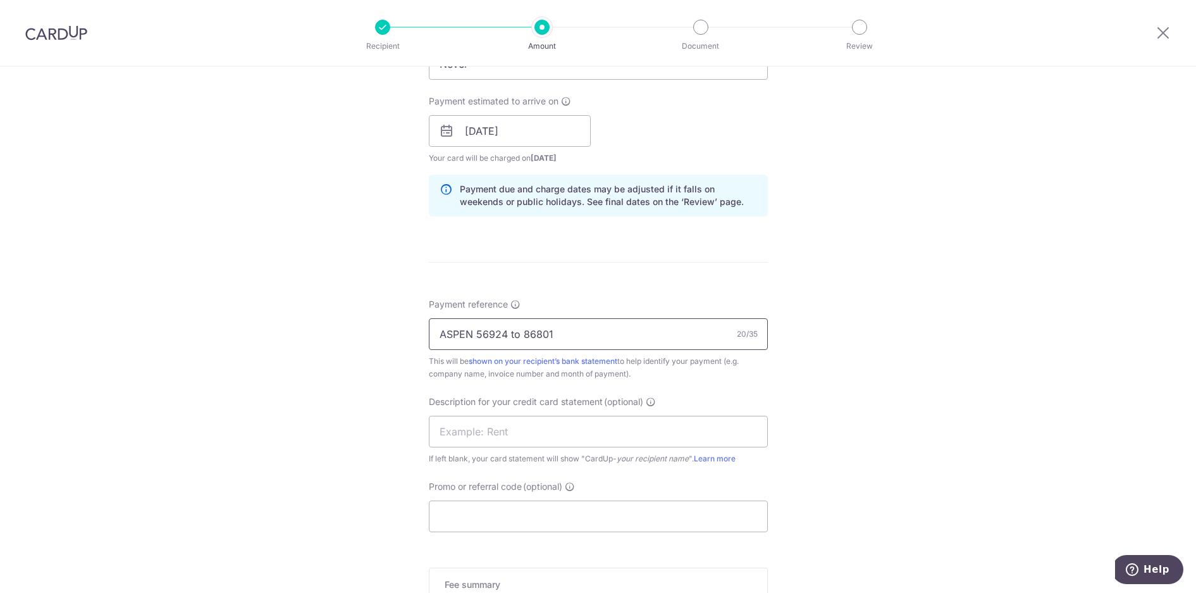
scroll to position [569, 0]
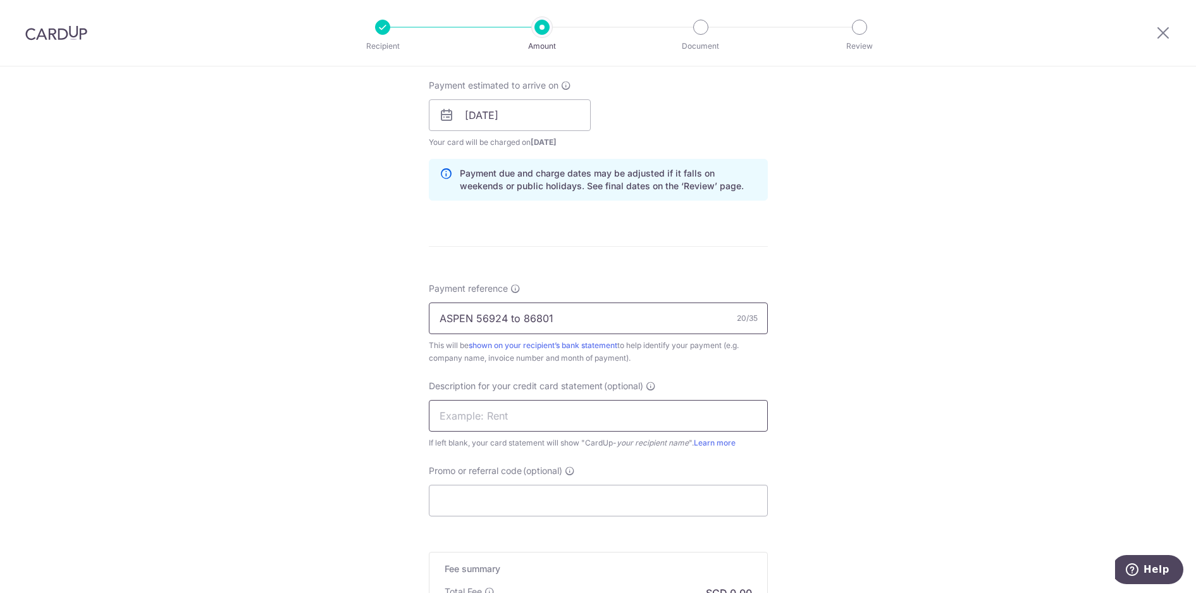
type input "ASPEN 56924 to 86801"
click at [554, 417] on input "text" at bounding box center [598, 416] width 339 height 32
type input "P"
click at [465, 415] on input "PMP 56924to8680" at bounding box center [598, 416] width 339 height 32
click at [460, 415] on input "PMP 56924to8680" at bounding box center [598, 416] width 339 height 32
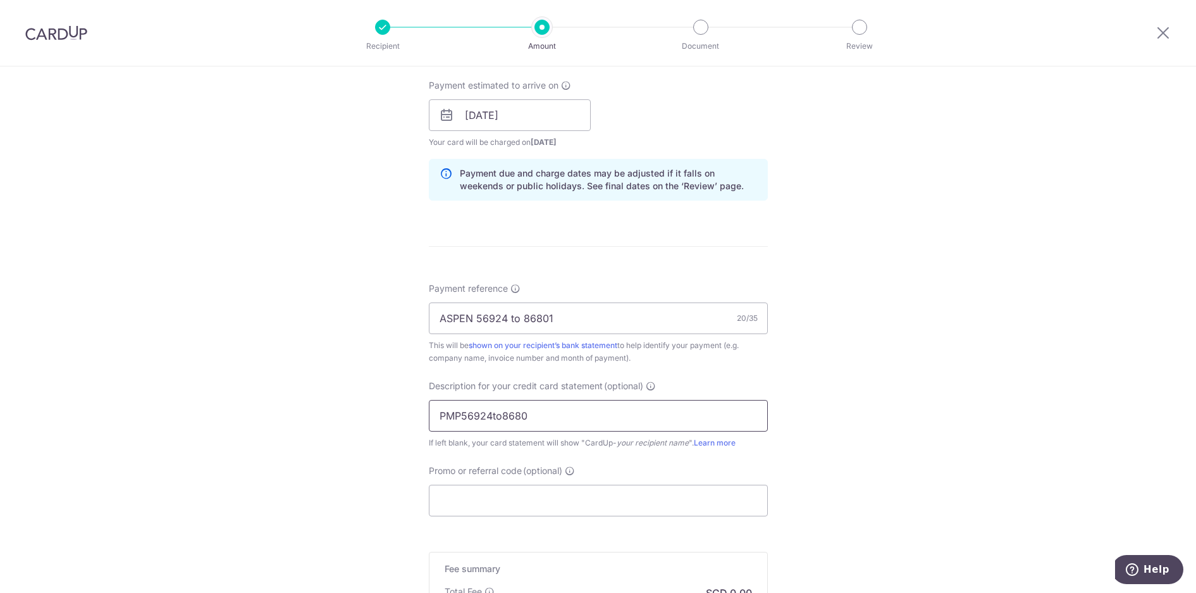
click at [529, 416] on input "PMP56924to8680" at bounding box center [598, 416] width 339 height 32
click at [577, 421] on input "PMP56924to86801" at bounding box center [598, 416] width 339 height 32
type input "PMP56924to86801"
click at [584, 496] on input "Promo or referral code (optional)" at bounding box center [598, 500] width 339 height 32
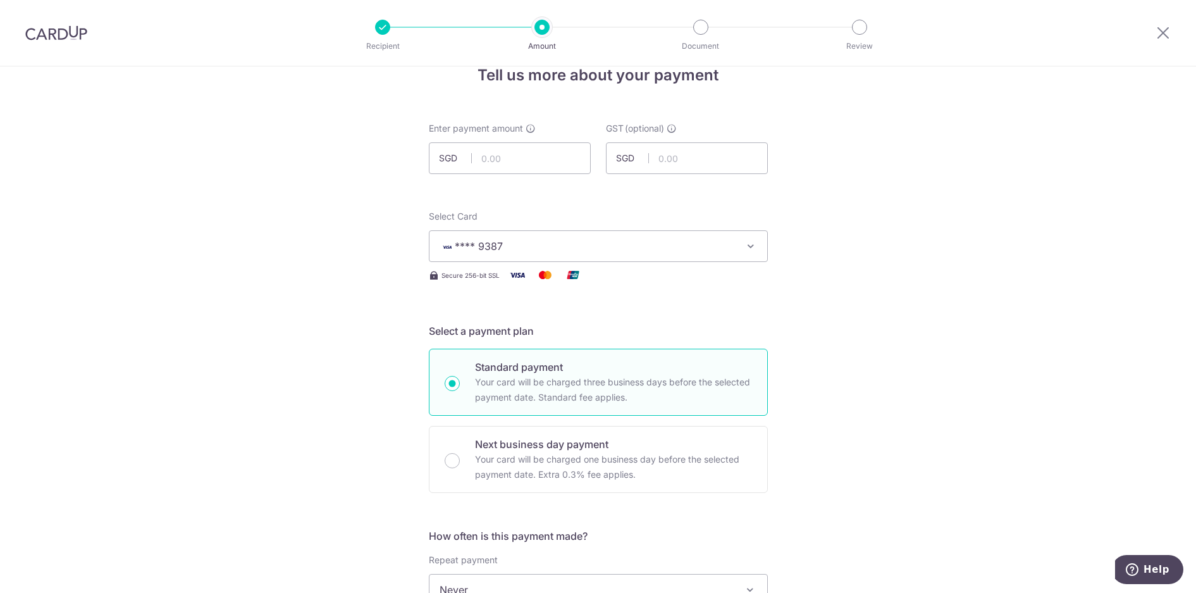
scroll to position [0, 0]
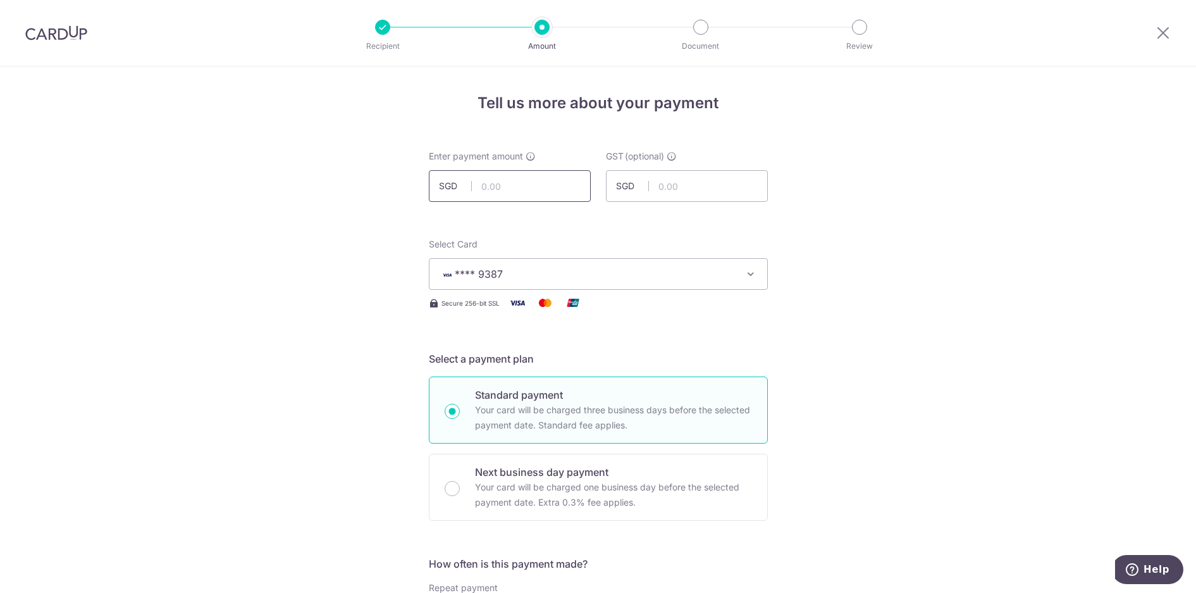
click at [502, 192] on input "text" at bounding box center [510, 186] width 162 height 32
type input "2,265.26"
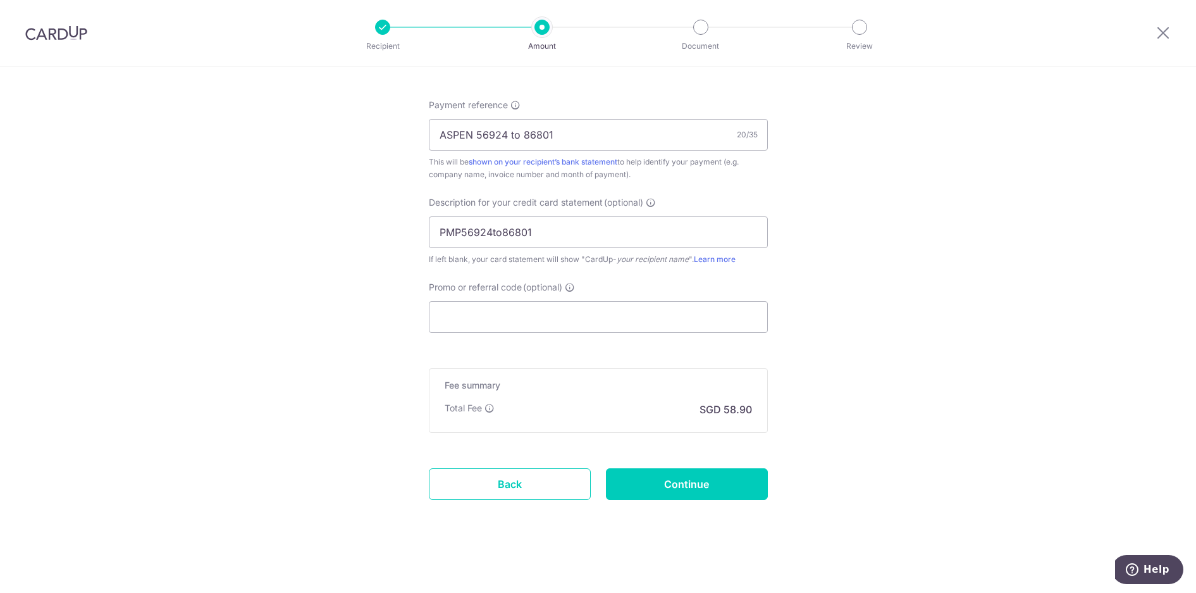
scroll to position [754, 0]
click at [513, 309] on input "Promo or referral code (optional)" at bounding box center [598, 315] width 339 height 32
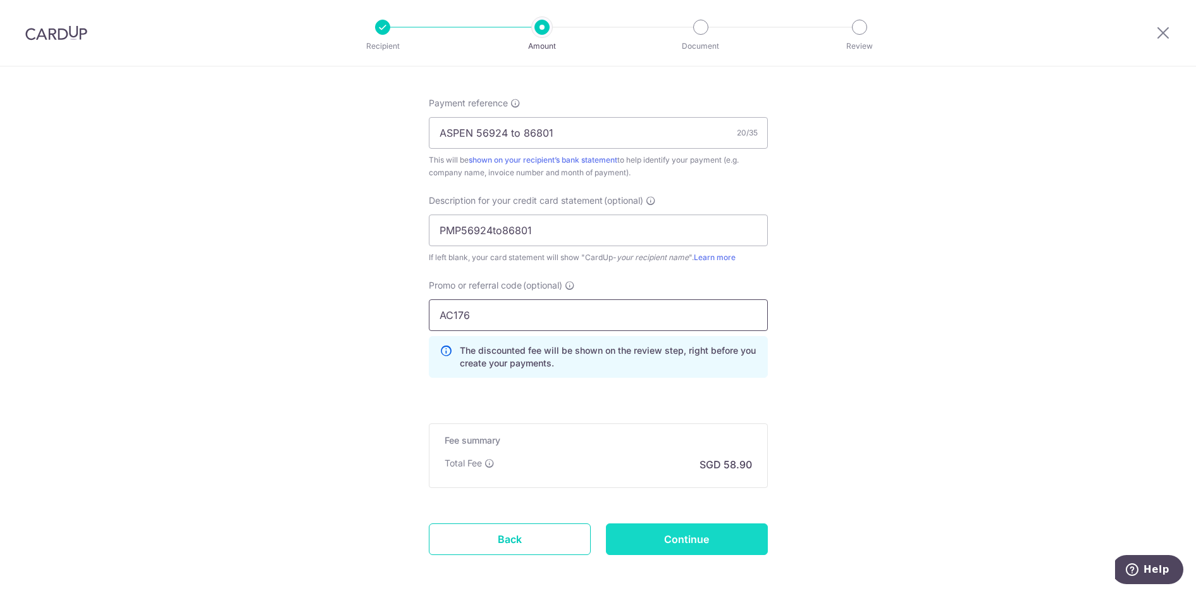
type input "AC176"
click at [654, 535] on input "Continue" at bounding box center [687, 539] width 162 height 32
type input "Create Schedule"
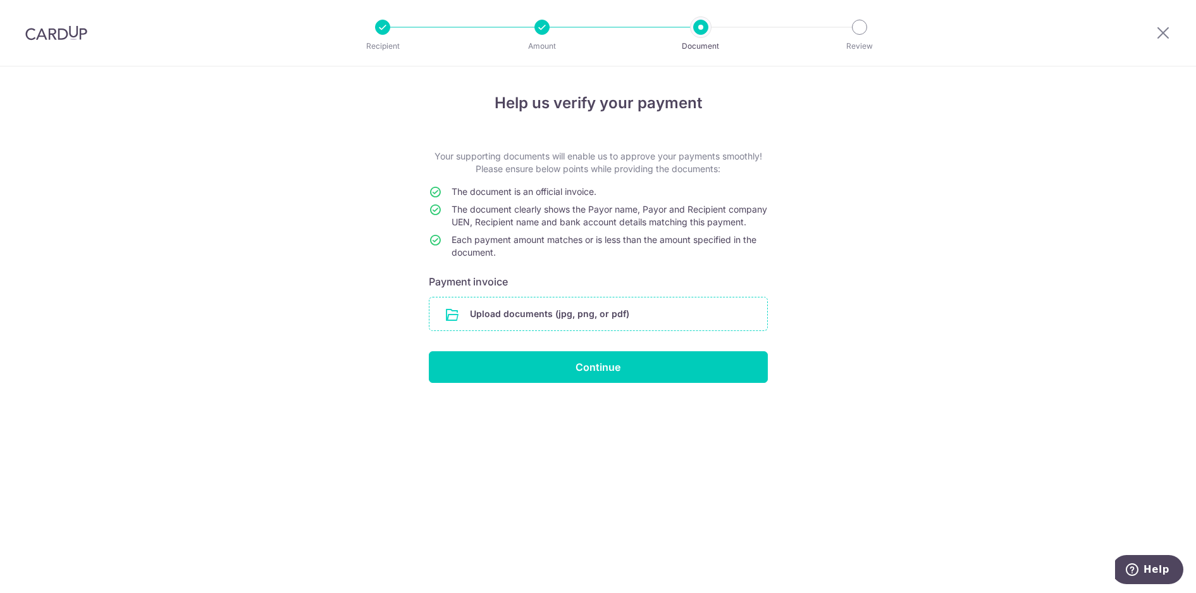
click at [614, 325] on input "file" at bounding box center [598, 313] width 338 height 33
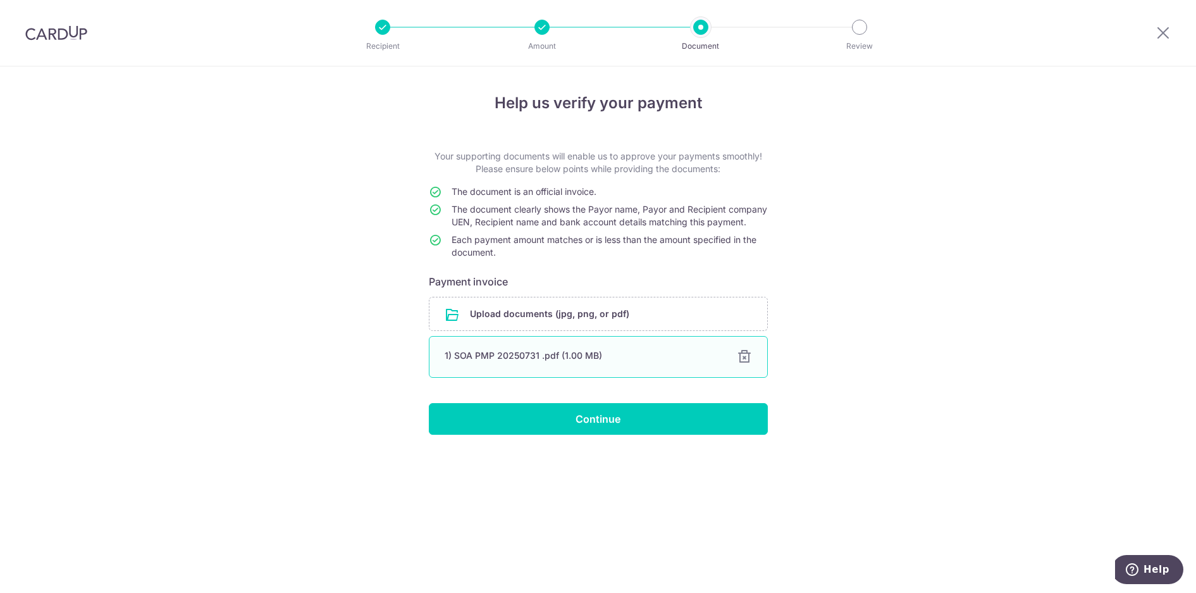
click at [578, 374] on div "1) SOA PMP 20250731 .pdf (1.00 MB) 100% Done Download" at bounding box center [598, 357] width 339 height 42
click at [546, 362] on div "1) SOA PMP 20250731 .pdf (1.00 MB)" at bounding box center [583, 355] width 277 height 13
click at [376, 261] on div "Help us verify your payment Your supporting documents will enable us to approve…" at bounding box center [598, 329] width 1196 height 526
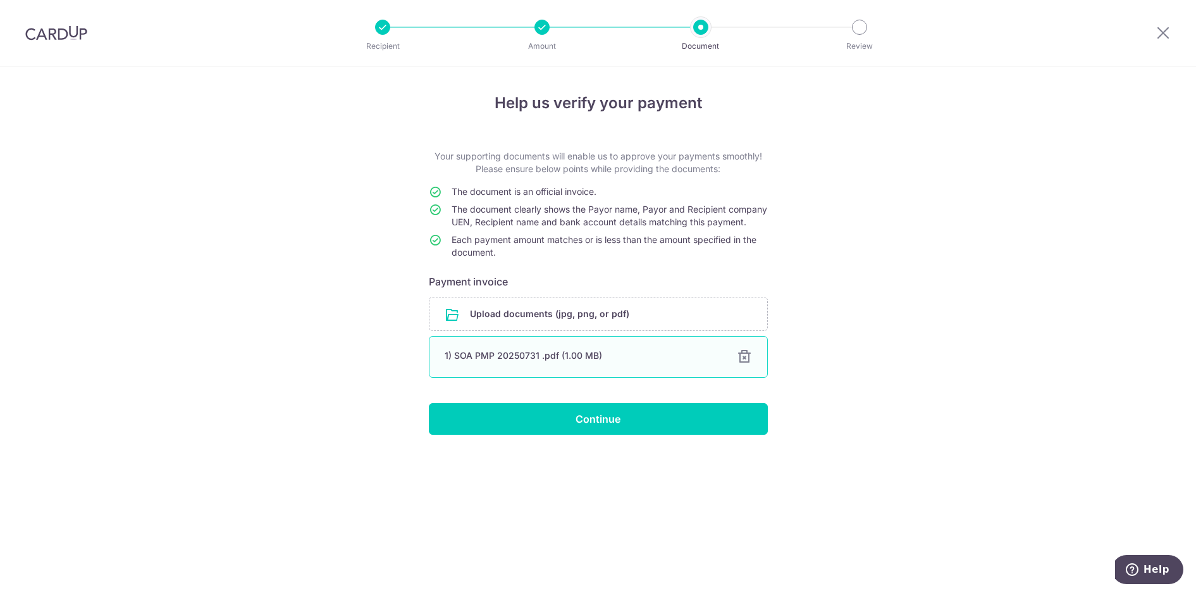
click at [742, 364] on div at bounding box center [744, 356] width 15 height 15
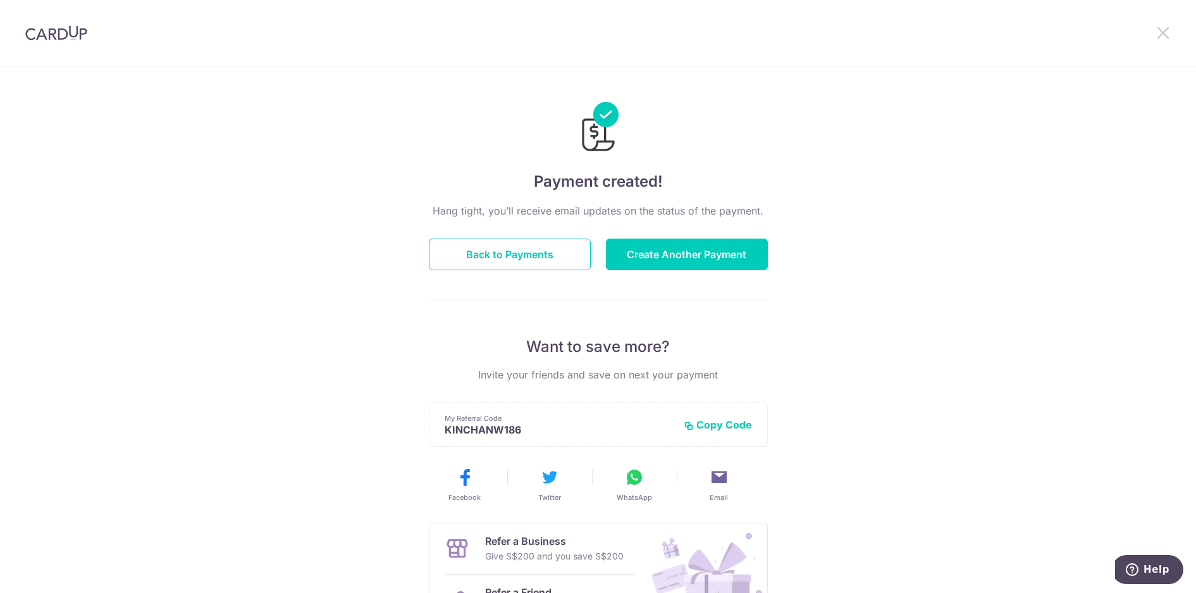
click at [1162, 30] on icon at bounding box center [1162, 33] width 15 height 16
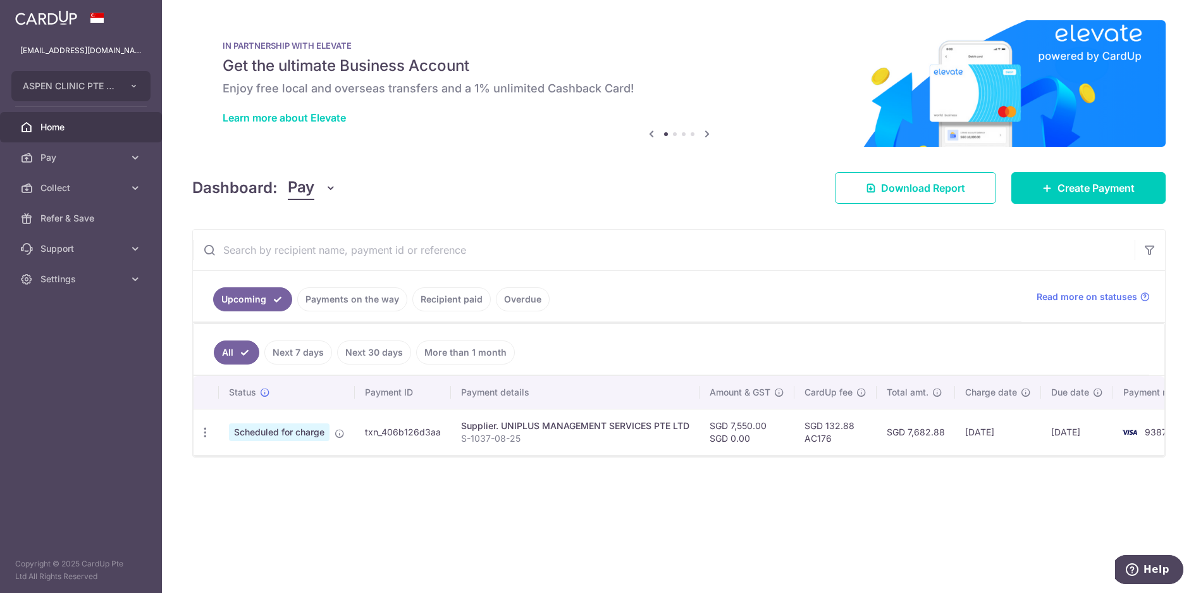
click at [454, 299] on link "Recipient paid" at bounding box center [451, 299] width 78 height 24
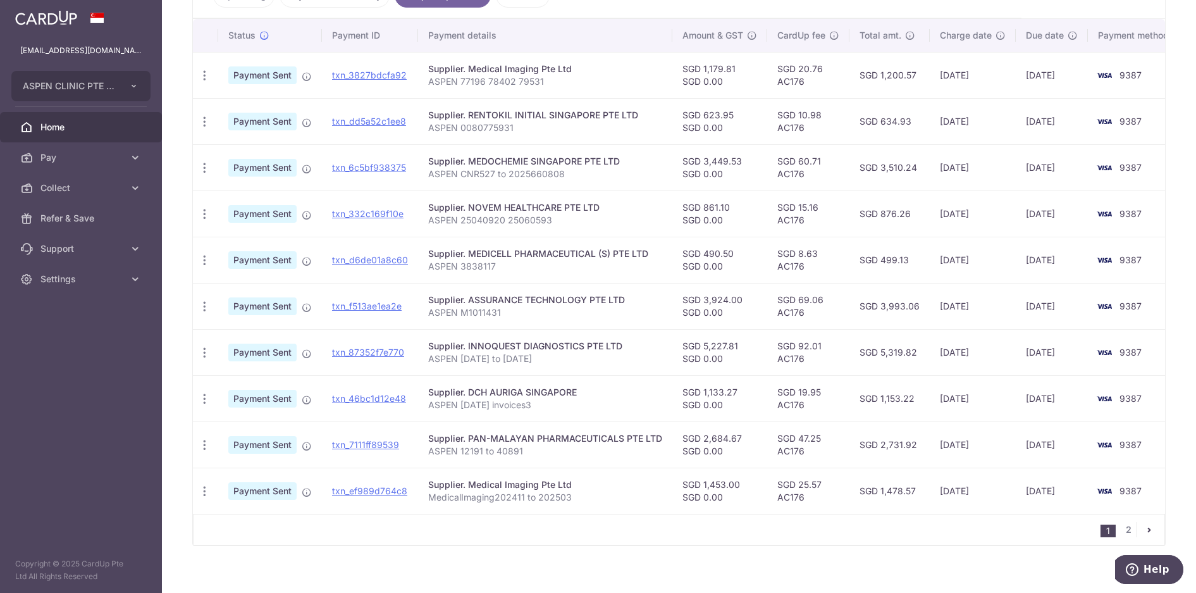
scroll to position [316, 0]
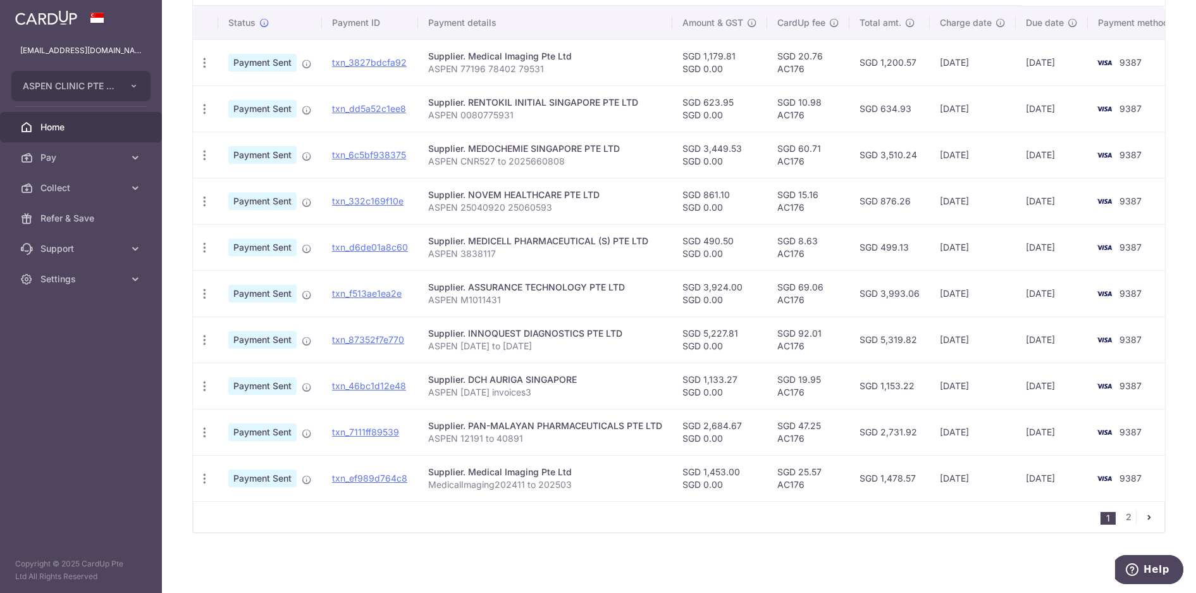
click at [537, 406] on td "Supplier. DCH AURIGA SINGAPORE ASPEN Jan2025 invoices3" at bounding box center [545, 385] width 254 height 46
click at [367, 433] on link "txn_7111ff89539" at bounding box center [365, 431] width 67 height 11
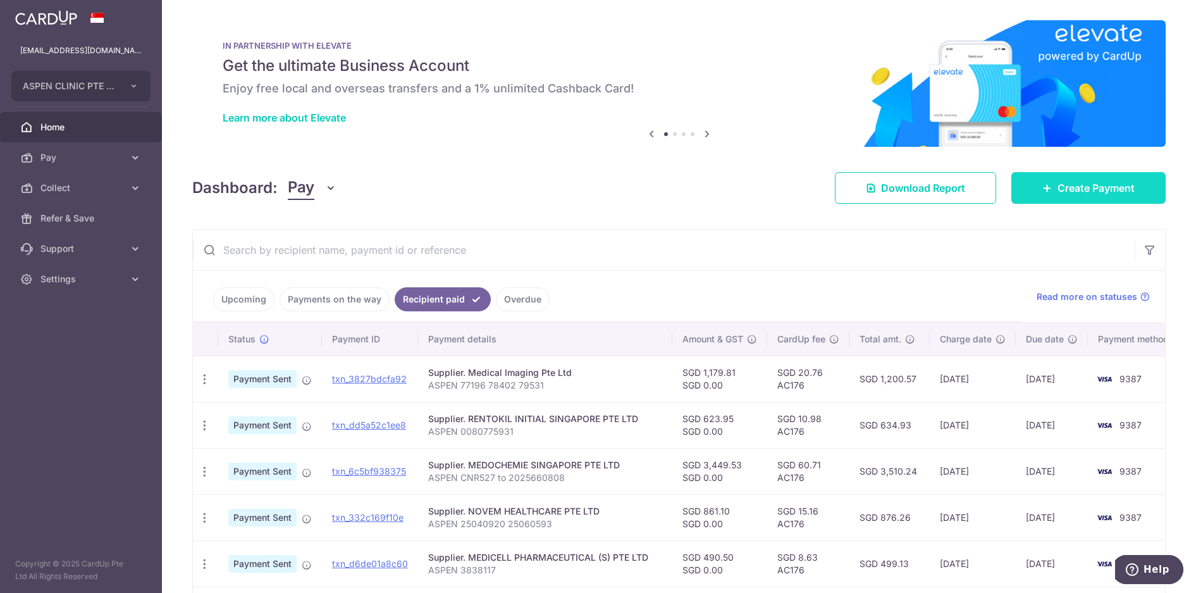
click at [1092, 183] on span "Create Payment" at bounding box center [1095, 187] width 77 height 15
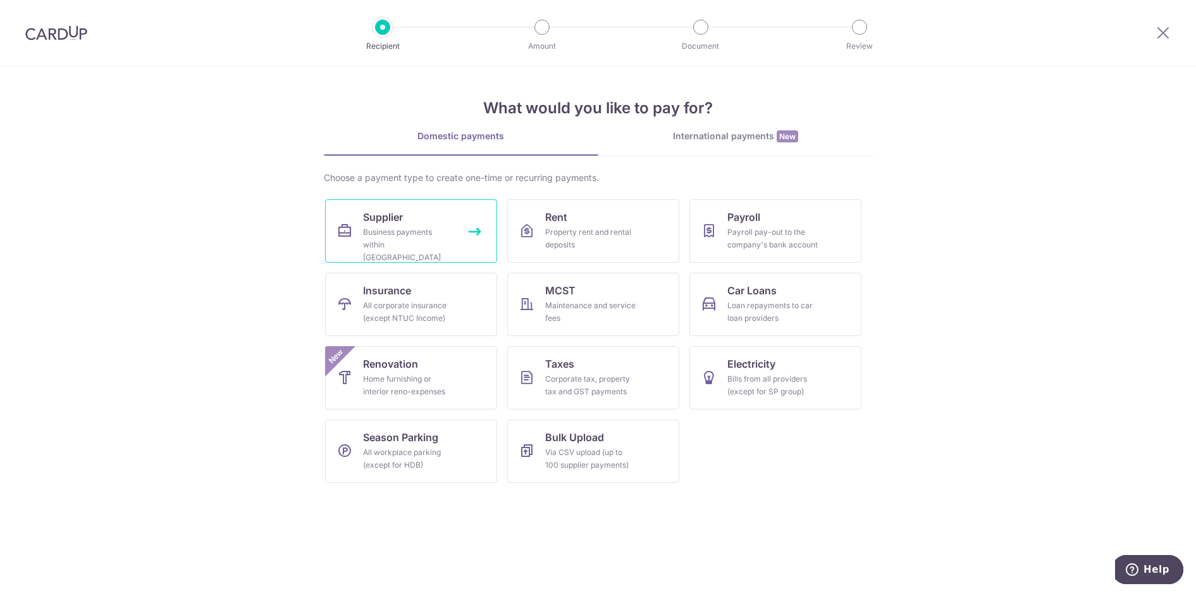
click at [400, 228] on div "Business payments within Singapore" at bounding box center [408, 245] width 91 height 38
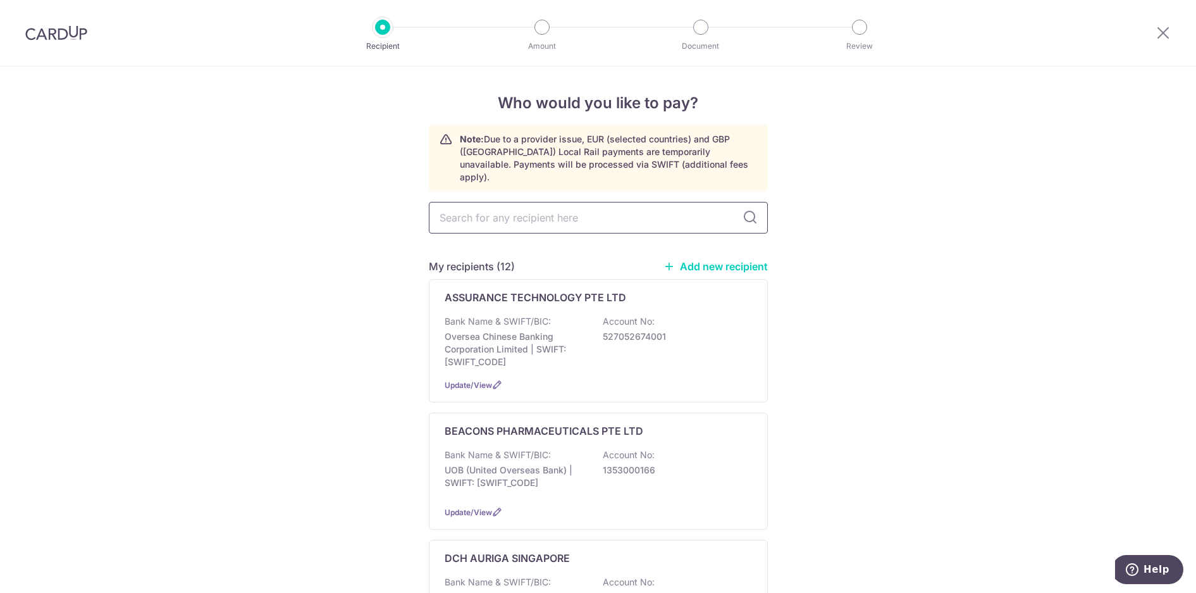
click at [474, 207] on input "text" at bounding box center [598, 218] width 339 height 32
type input "pan"
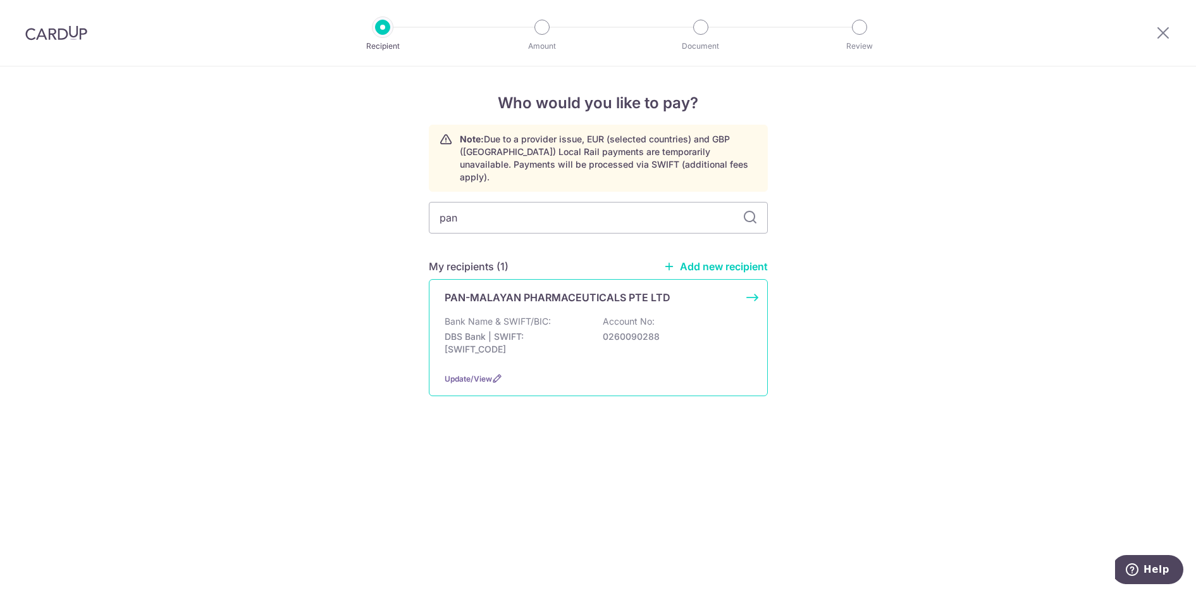
click at [550, 330] on p "DBS Bank | SWIFT: [SWIFT_CODE]" at bounding box center [516, 342] width 142 height 25
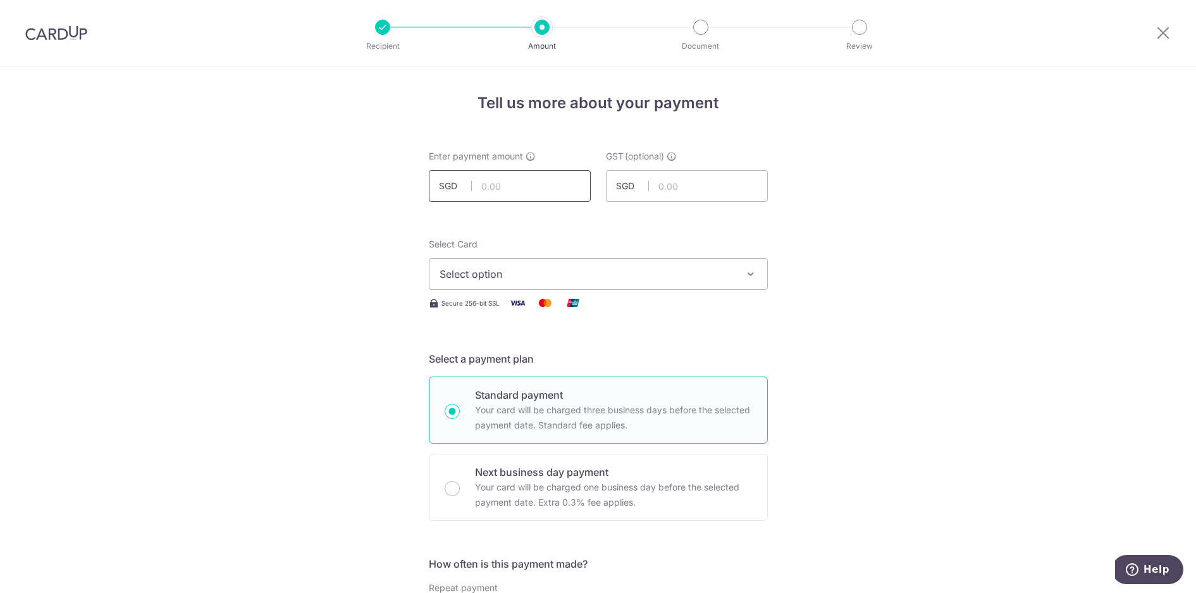
click at [512, 186] on input "text" at bounding box center [510, 186] width 162 height 32
type input "2,265.26"
click at [629, 274] on span "Select option" at bounding box center [586, 273] width 295 height 15
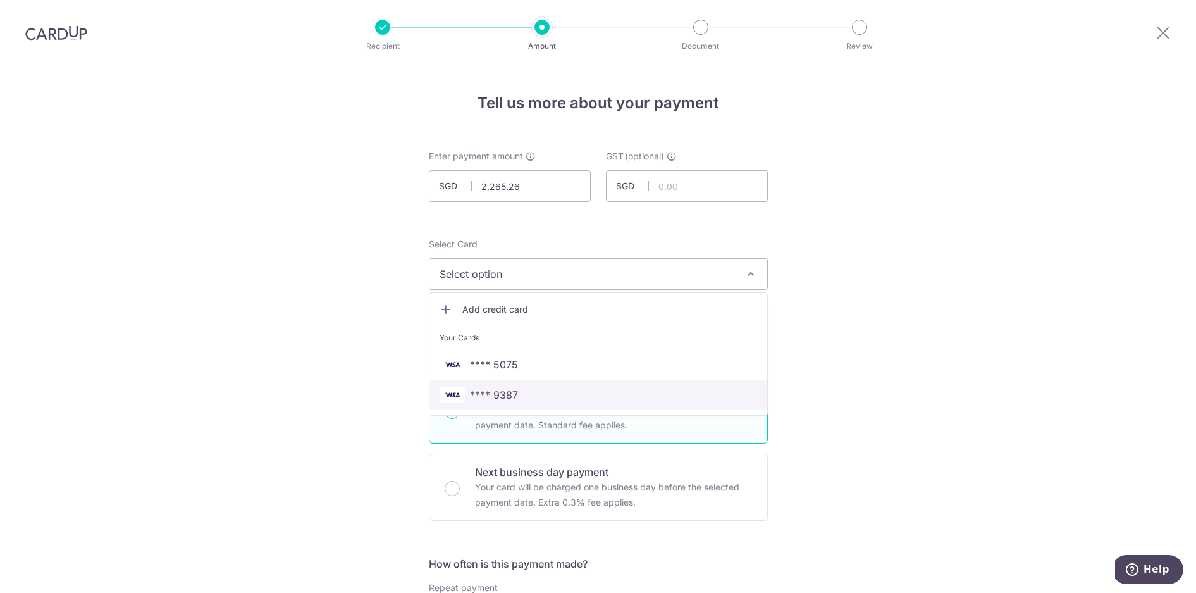
click at [538, 395] on span "**** 9387" at bounding box center [597, 394] width 317 height 15
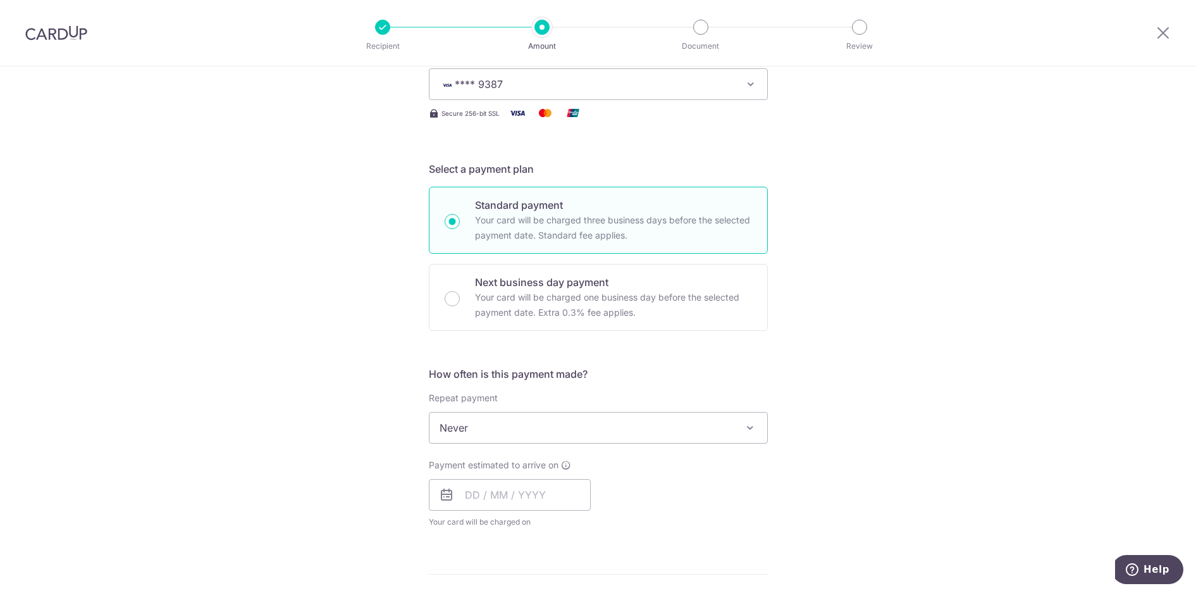
scroll to position [379, 0]
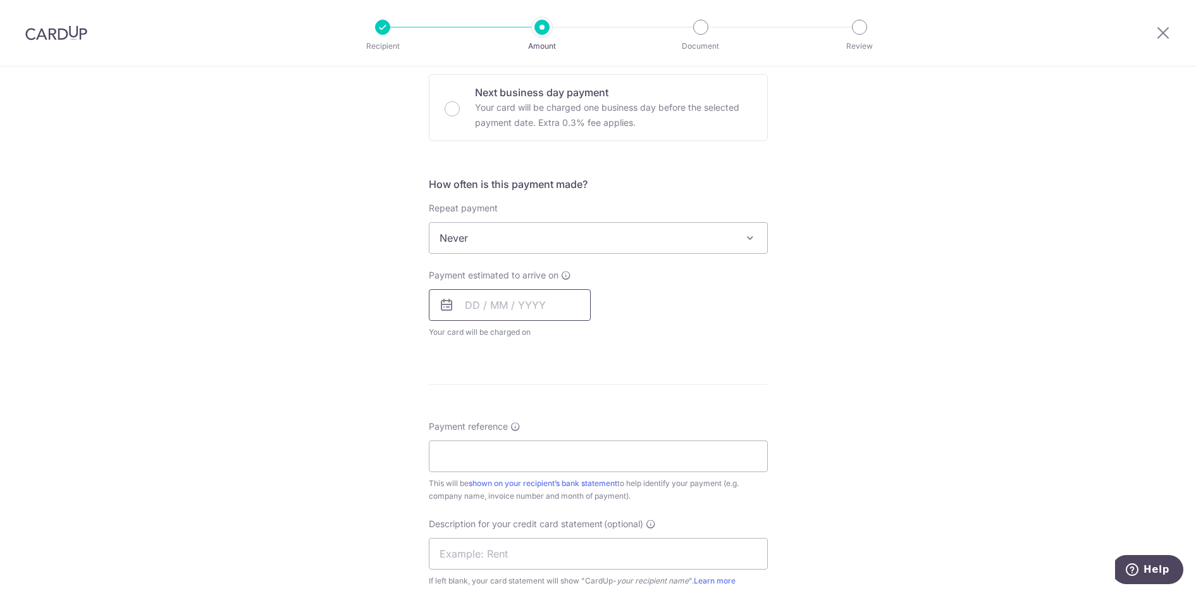
click at [500, 304] on input "text" at bounding box center [510, 305] width 162 height 32
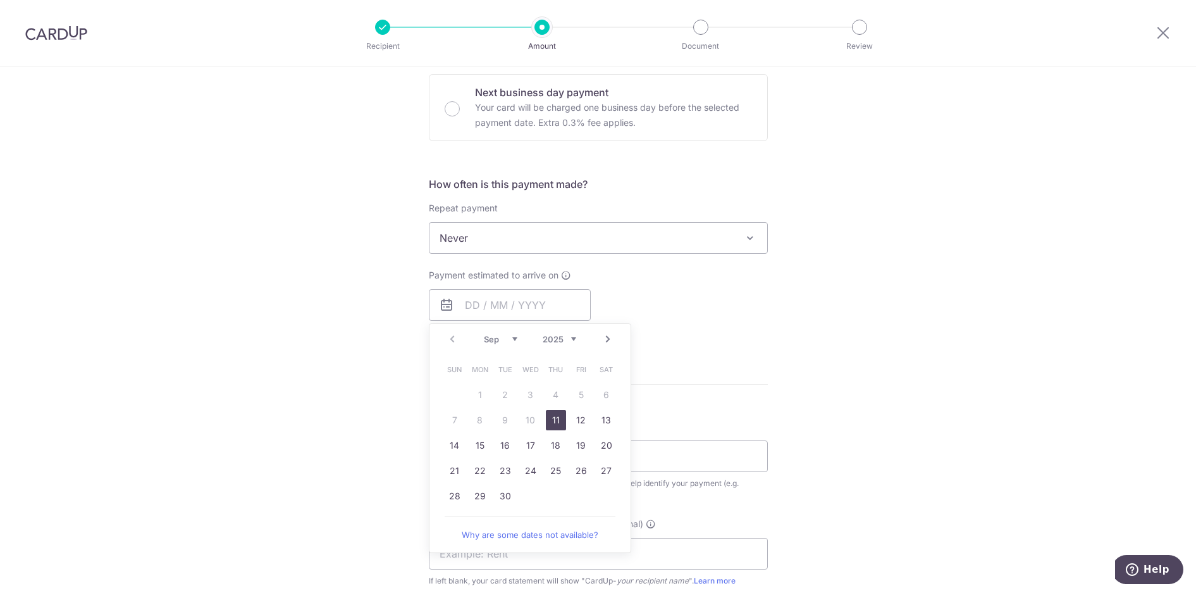
drag, startPoint x: 553, startPoint y: 420, endPoint x: 726, endPoint y: 295, distance: 212.9
click at [554, 420] on link "11" at bounding box center [556, 420] width 20 height 20
type input "11/09/2025"
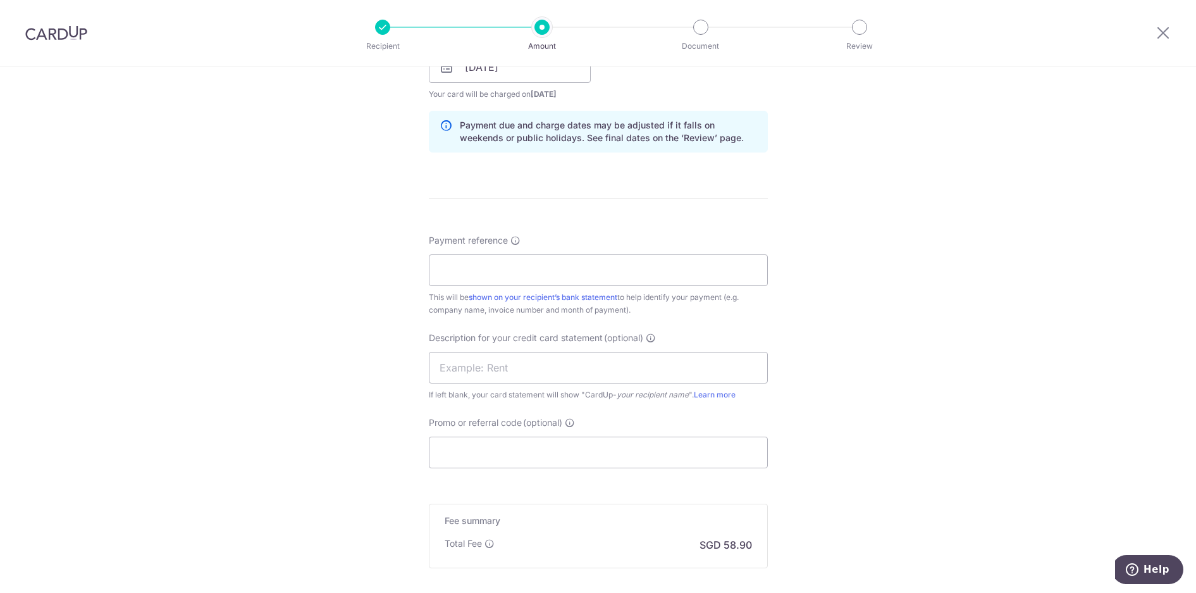
scroll to position [632, 0]
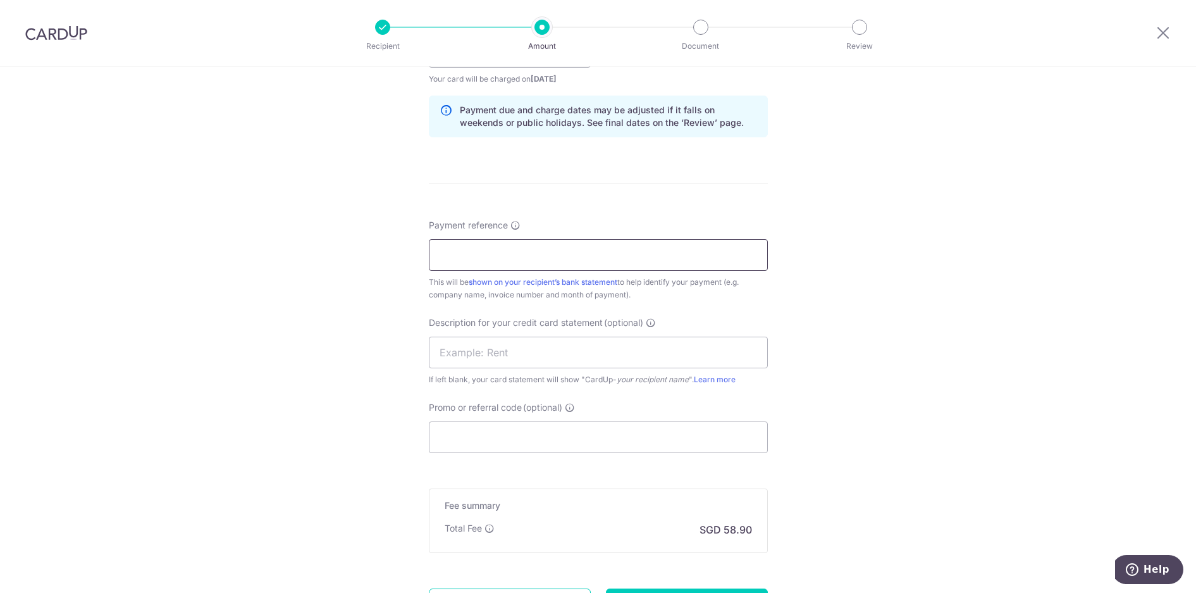
click at [543, 254] on input "Payment reference" at bounding box center [598, 255] width 339 height 32
click at [503, 254] on input "ASPEN 56924to 86801" at bounding box center [598, 255] width 339 height 32
type input "ASPEN 56924 to 86801"
click at [504, 352] on input "text" at bounding box center [598, 352] width 339 height 32
type input "PMP56924to86801"
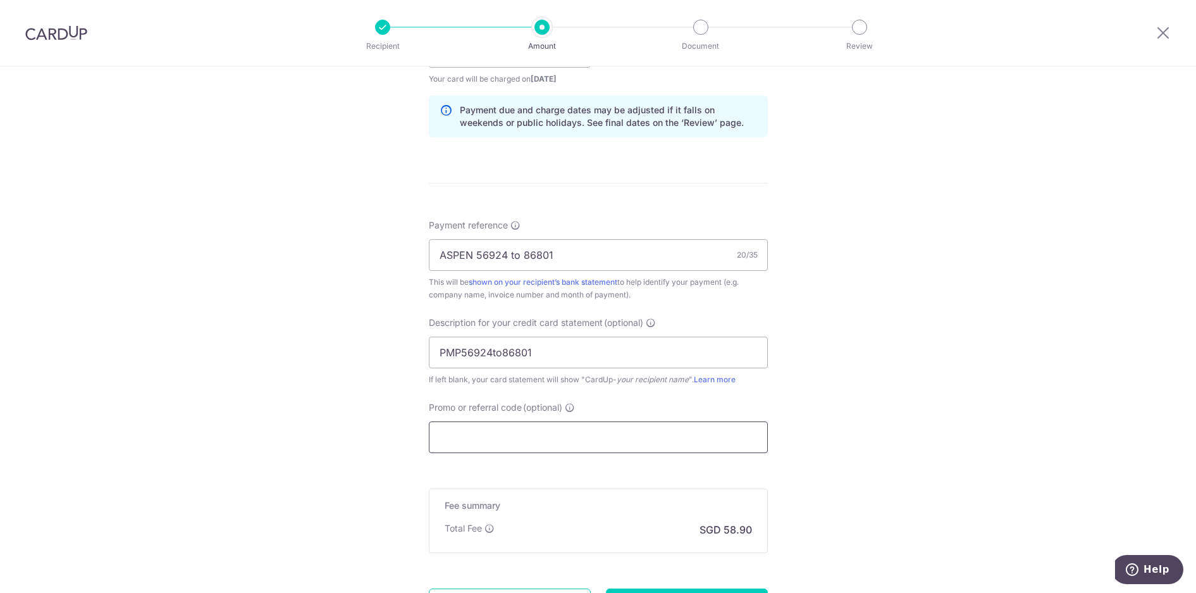
click at [503, 446] on input "Promo or referral code (optional)" at bounding box center [598, 437] width 339 height 32
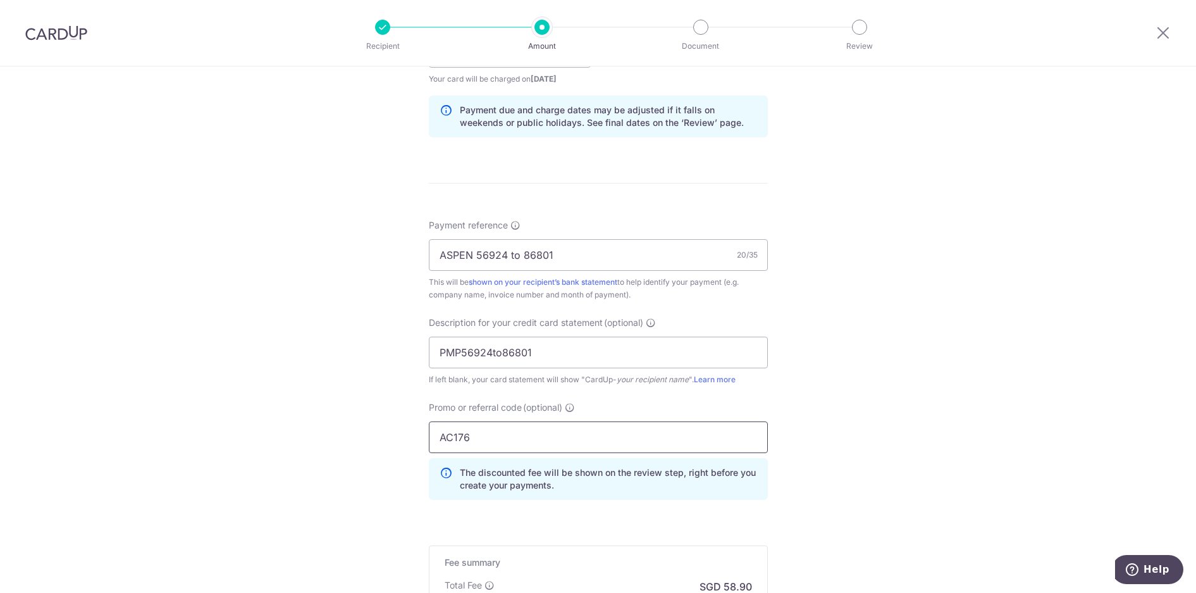
scroll to position [811, 0]
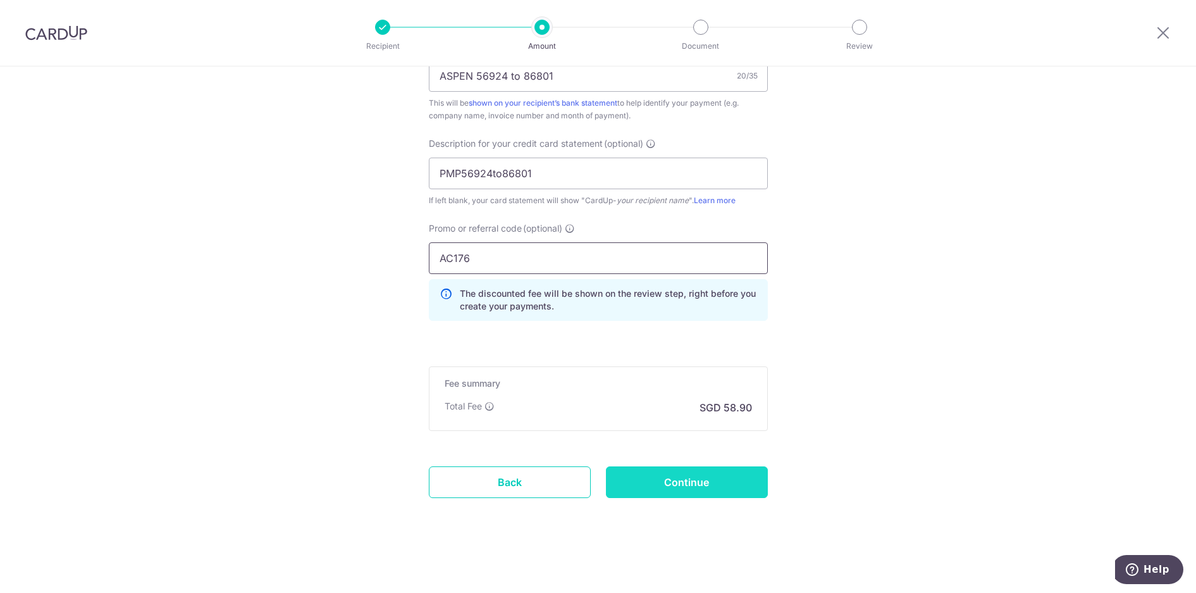
type input "AC176"
click at [718, 477] on input "Continue" at bounding box center [687, 482] width 162 height 32
type input "Create Schedule"
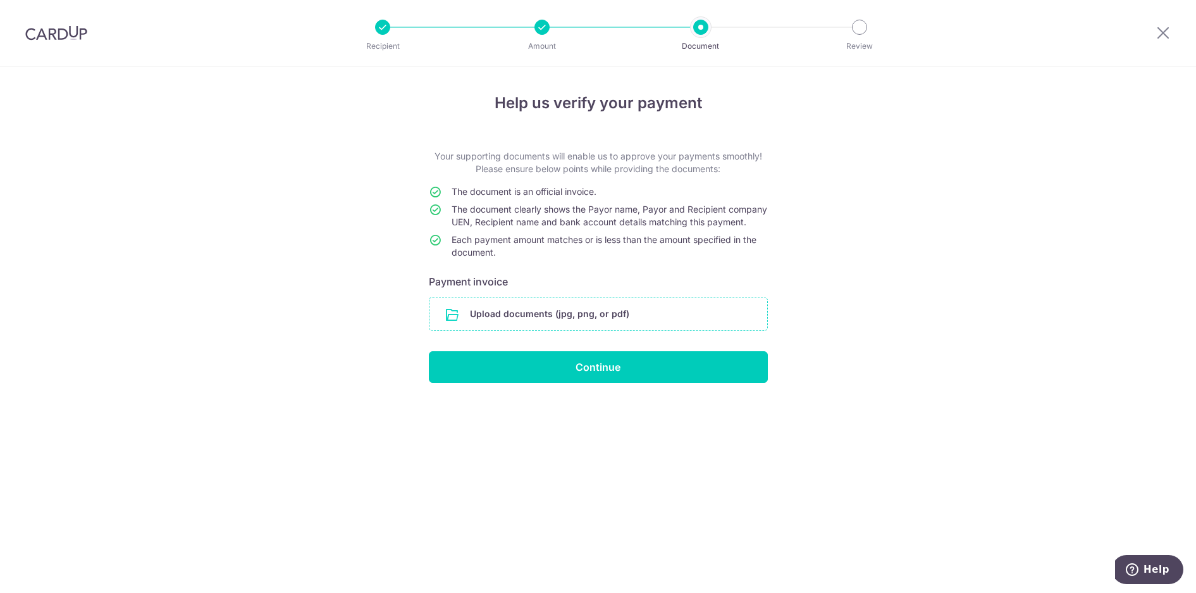
click at [536, 329] on input "file" at bounding box center [598, 313] width 338 height 33
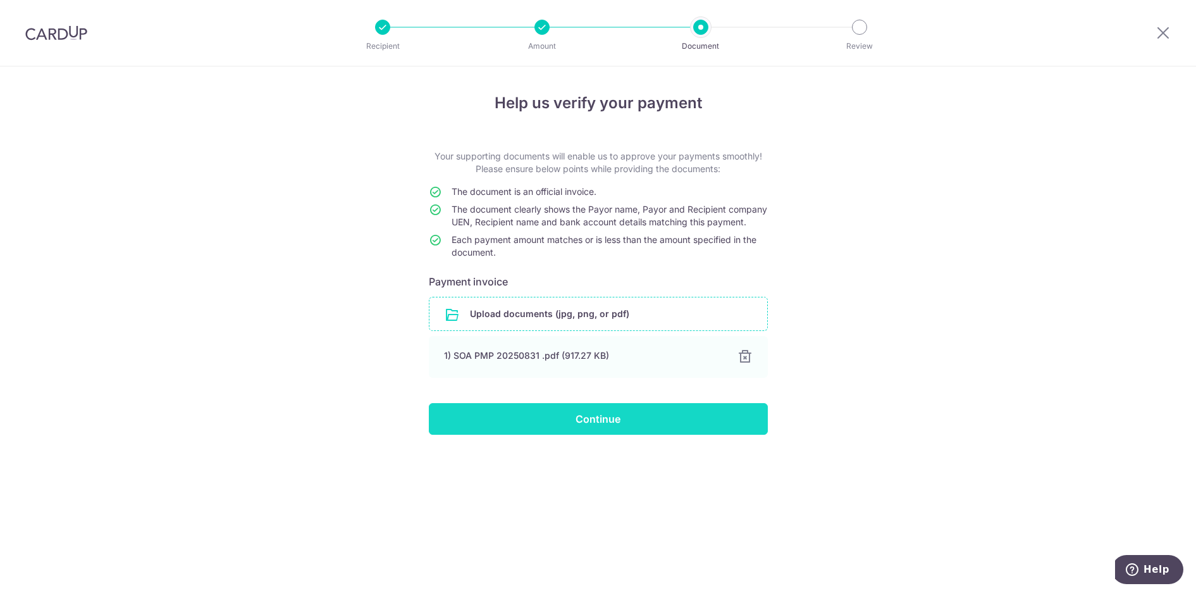
click at [574, 434] on input "Continue" at bounding box center [598, 419] width 339 height 32
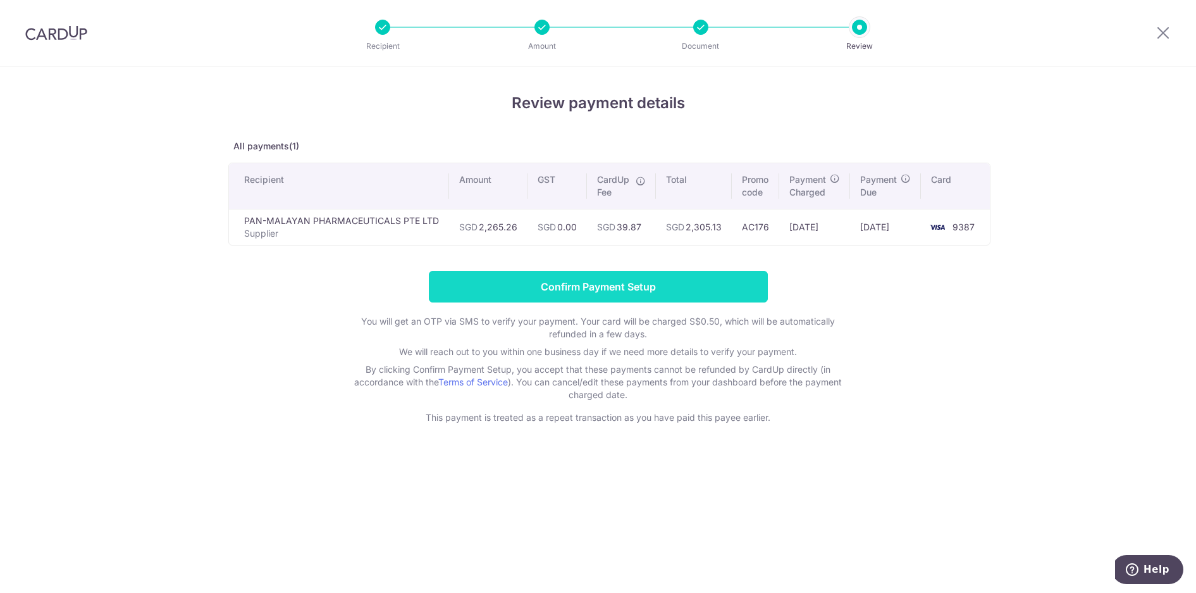
click at [633, 285] on input "Confirm Payment Setup" at bounding box center [598, 287] width 339 height 32
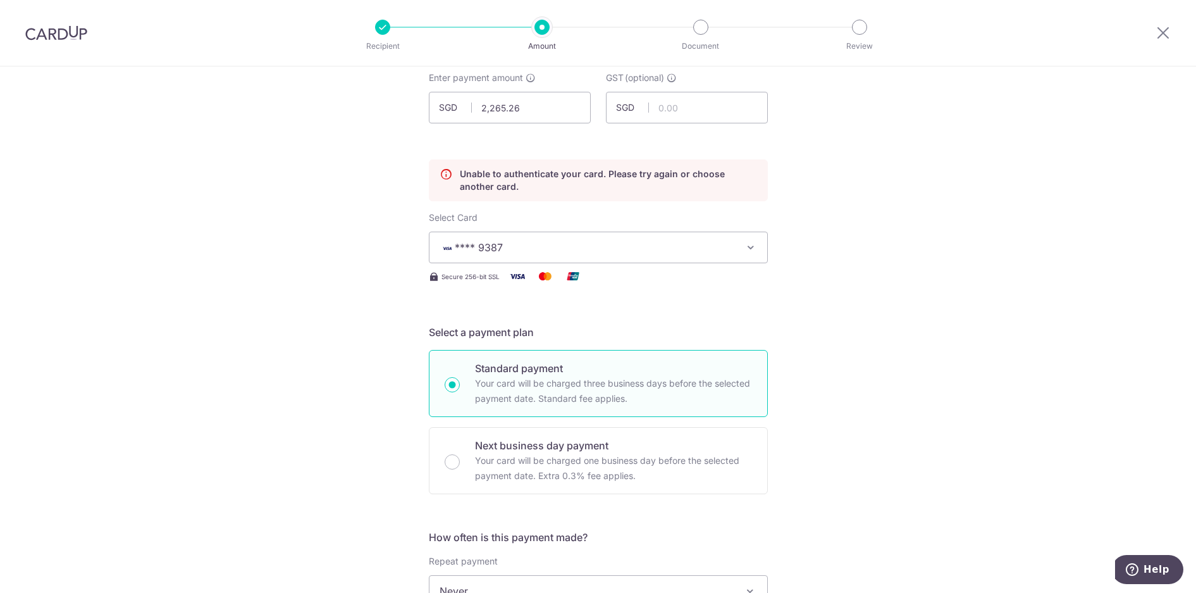
scroll to position [45, 0]
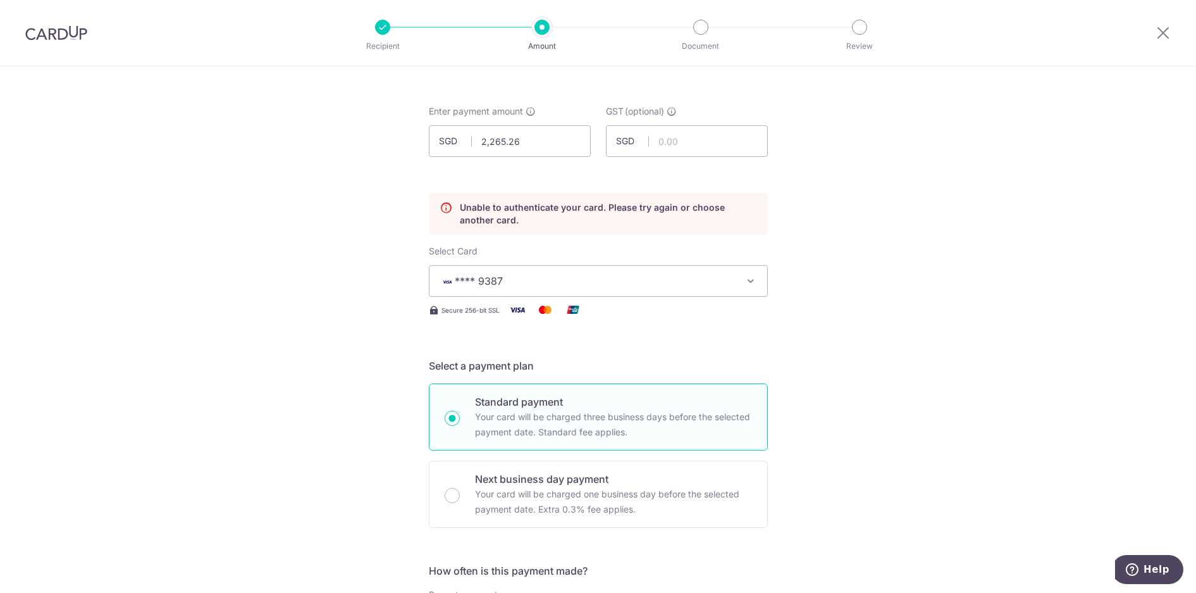
click at [544, 285] on span "**** 9387" at bounding box center [586, 280] width 295 height 15
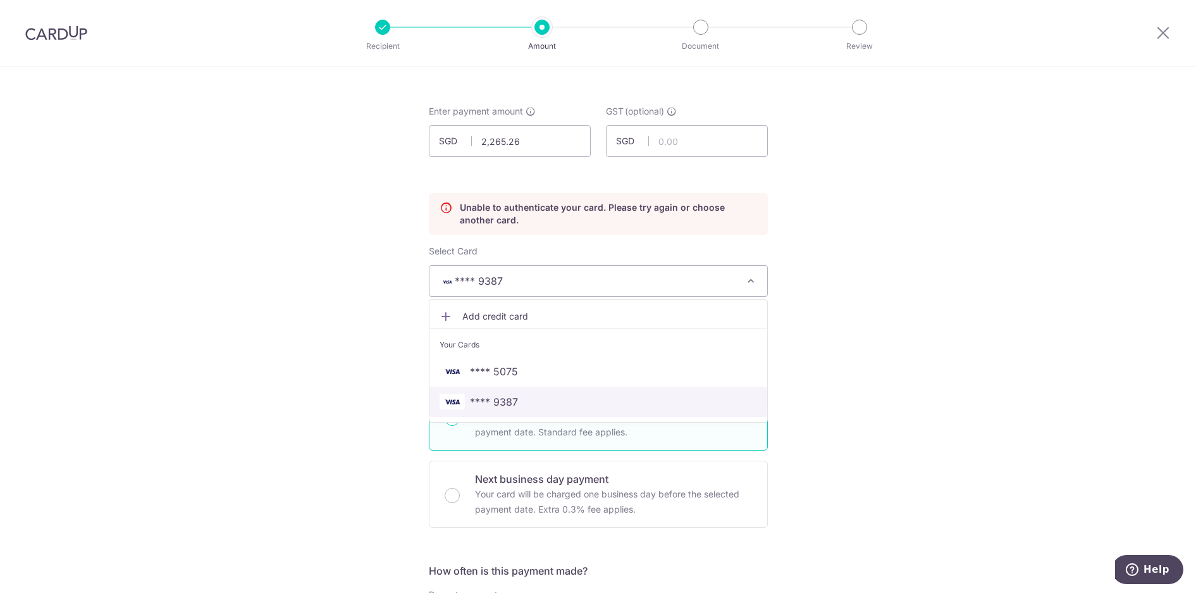
click at [512, 397] on span "**** 9387" at bounding box center [494, 401] width 48 height 15
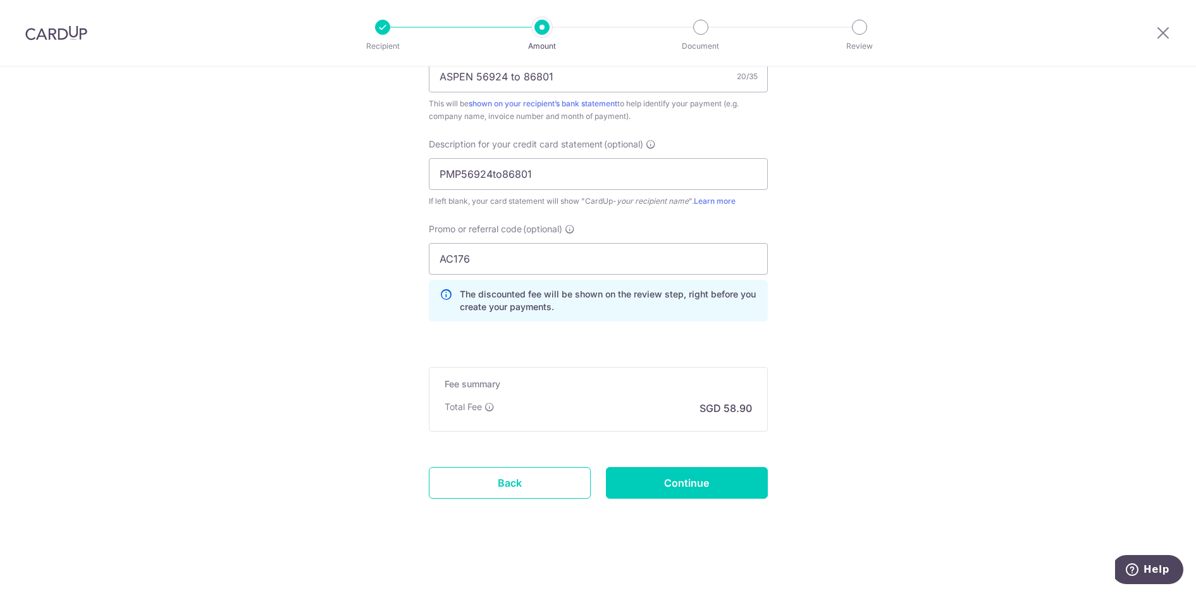
scroll to position [863, 0]
click at [691, 485] on input "Continue" at bounding box center [687, 482] width 162 height 32
type input "Update Schedule"
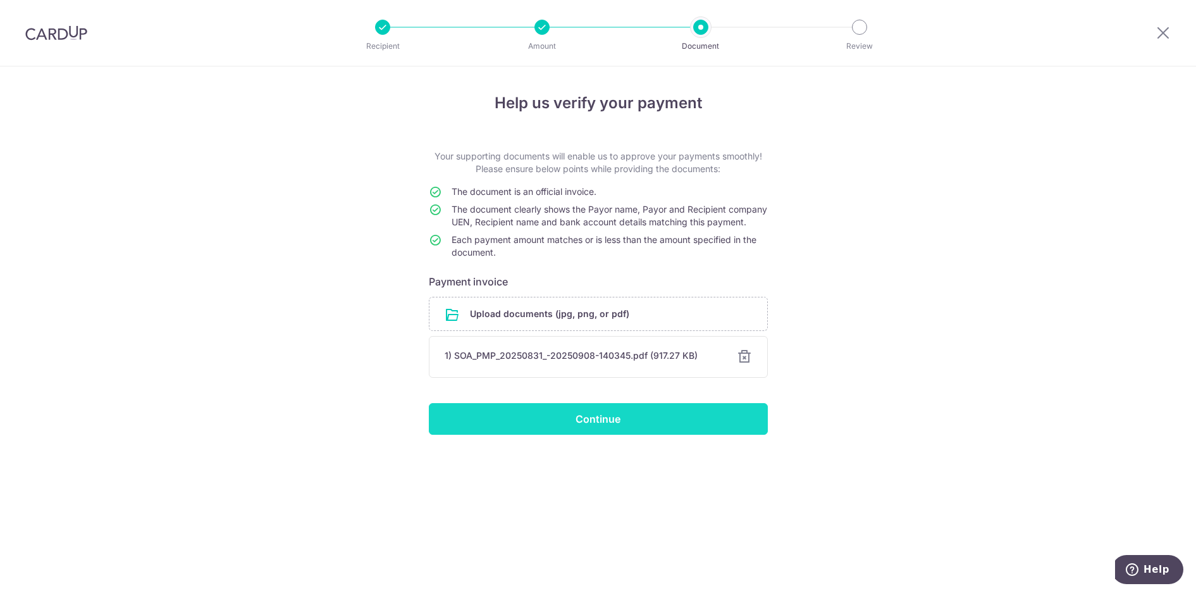
click at [602, 432] on input "Continue" at bounding box center [598, 419] width 339 height 32
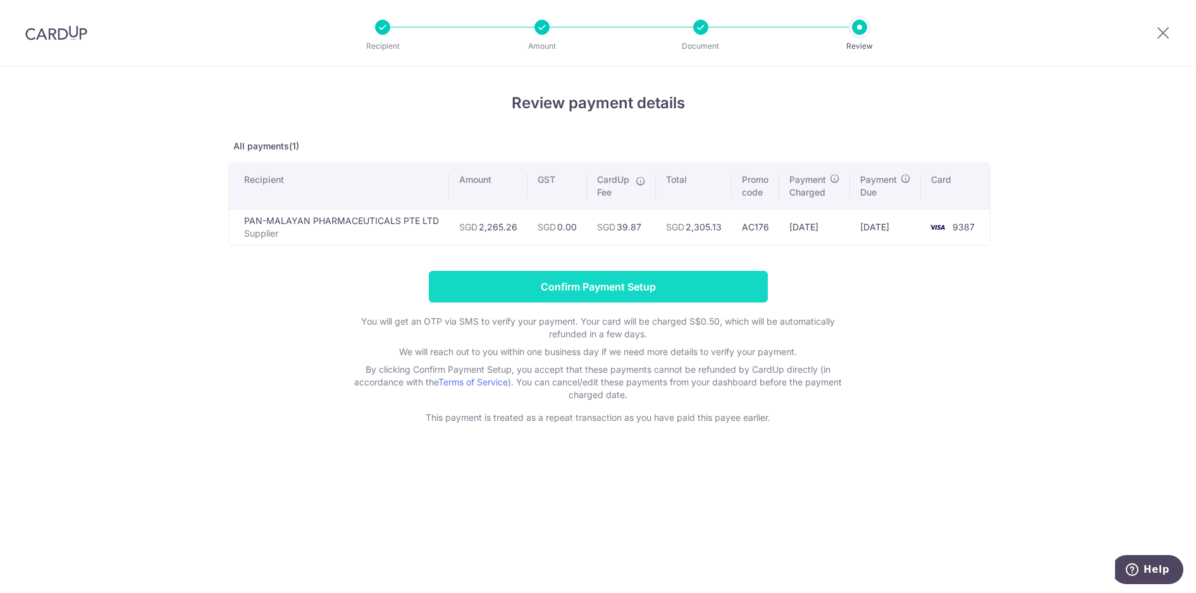
click at [608, 282] on input "Confirm Payment Setup" at bounding box center [598, 287] width 339 height 32
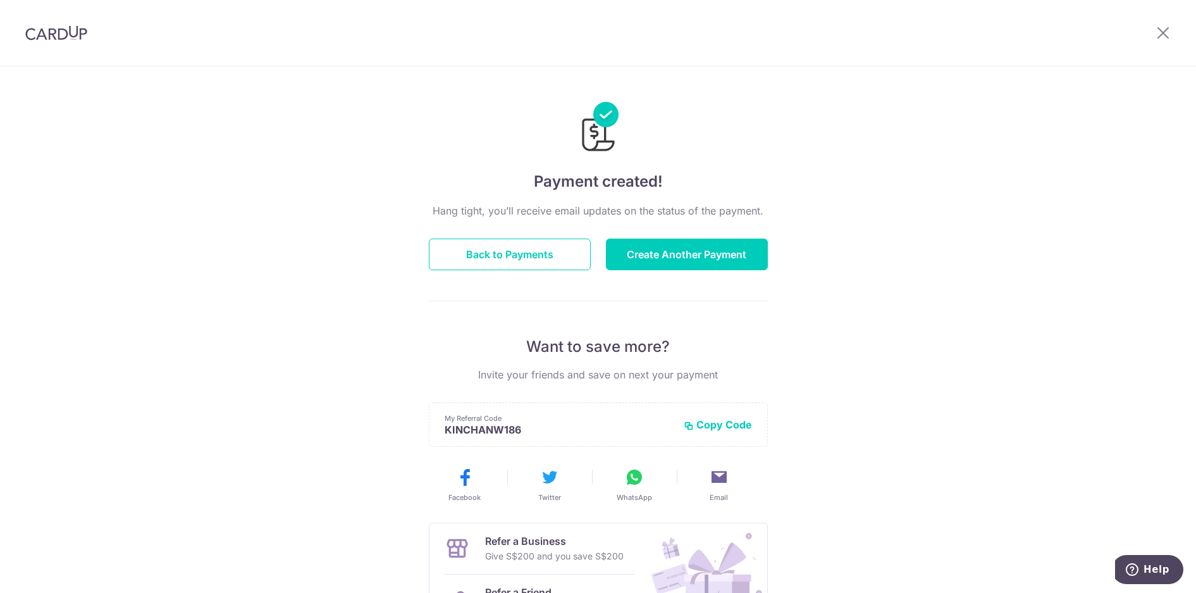
click at [338, 120] on div "Payment created! Hang tight, you’ll receive email updates on the status of the …" at bounding box center [598, 403] width 1196 height 675
click at [675, 258] on button "Create Another Payment" at bounding box center [687, 254] width 162 height 32
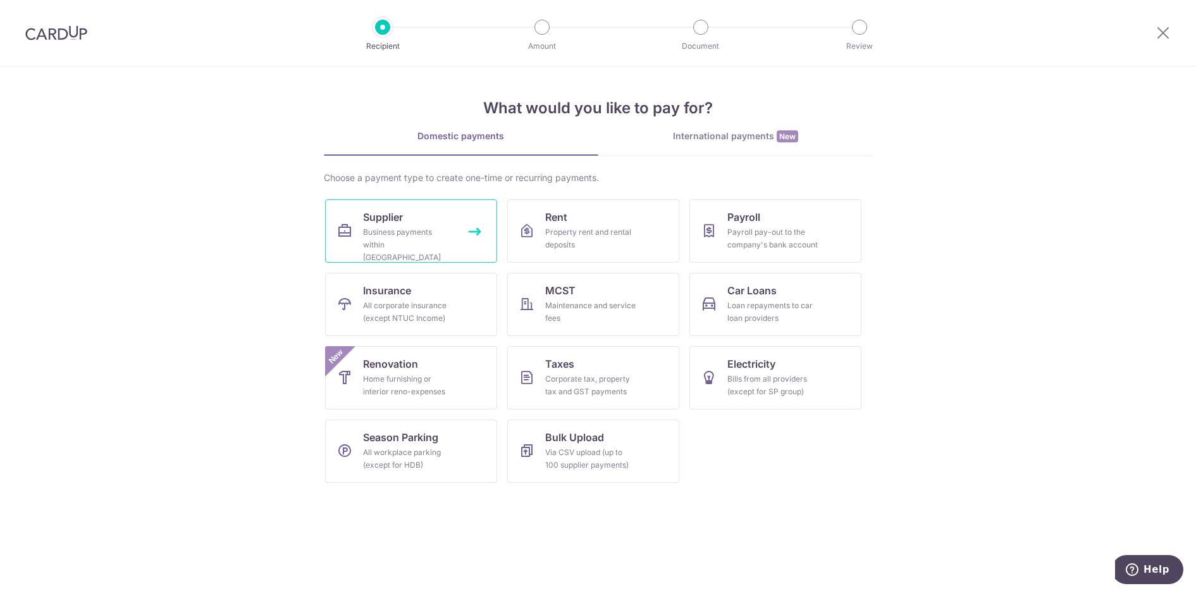
click at [385, 215] on span "Supplier" at bounding box center [383, 216] width 40 height 15
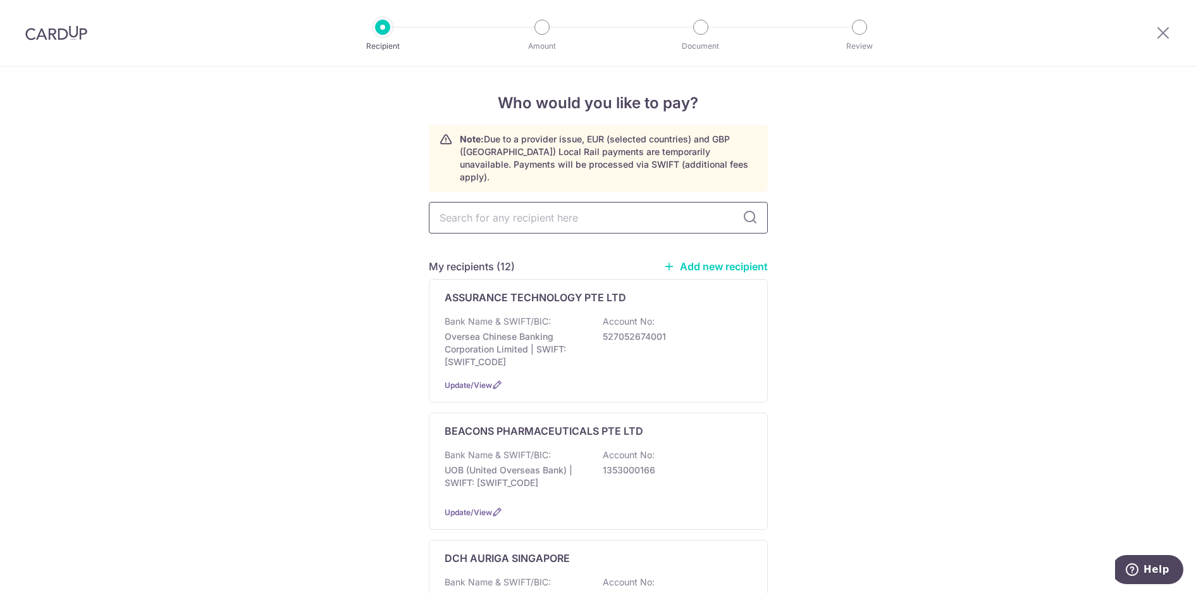
click at [482, 212] on input "text" at bounding box center [598, 218] width 339 height 32
type input "zyfas"
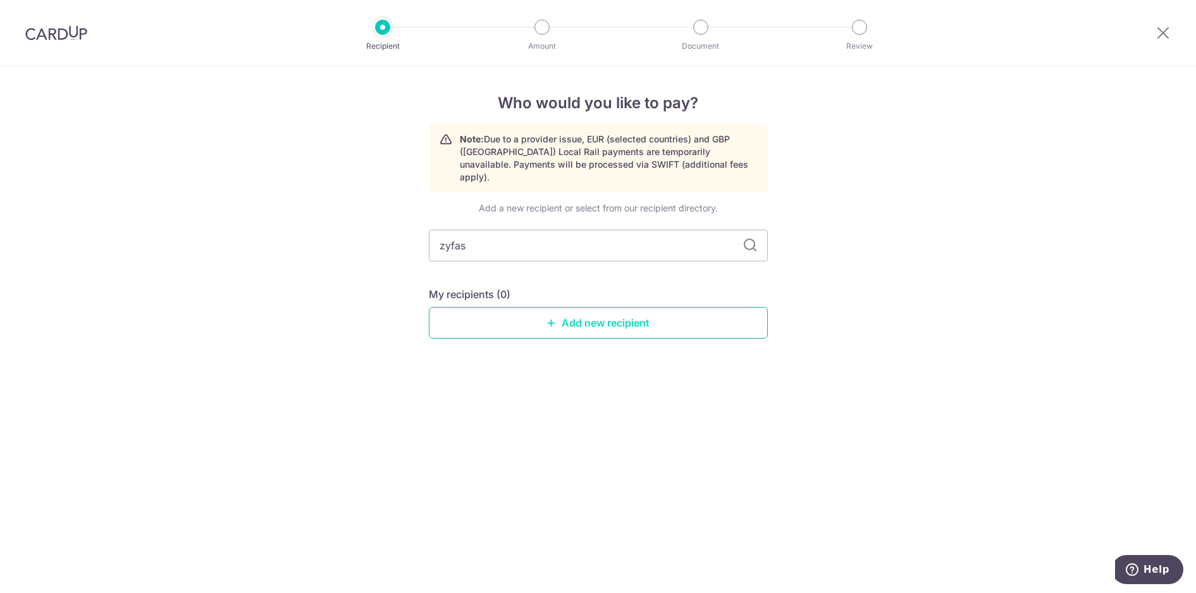
click at [577, 309] on link "Add new recipient" at bounding box center [598, 323] width 339 height 32
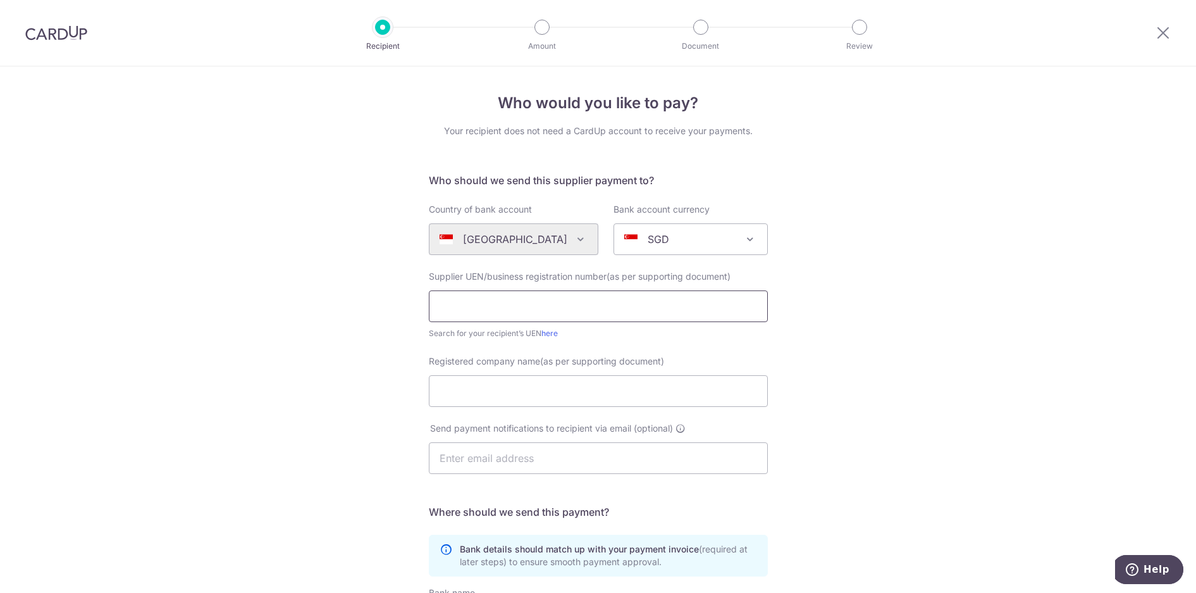
click at [510, 310] on input "text" at bounding box center [598, 306] width 339 height 32
click at [460, 300] on input "text" at bounding box center [598, 306] width 339 height 32
type input "200513447H"
click at [539, 383] on input "Registered company name(as per supporting document)" at bounding box center [598, 391] width 339 height 32
type input "Zyfas Pharma Pte Ltd"
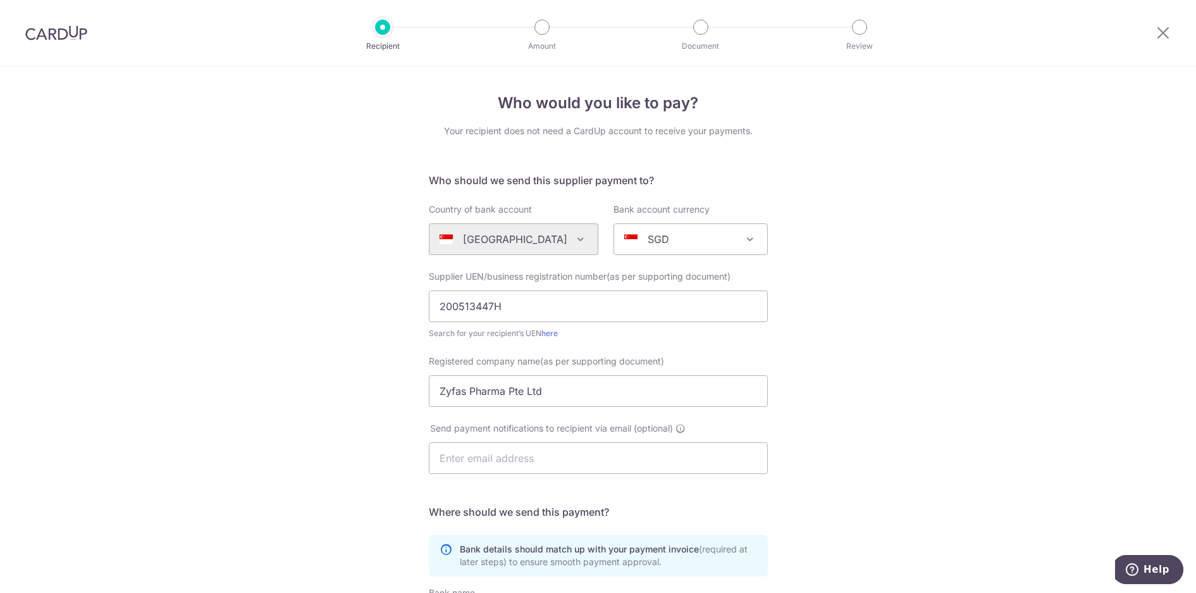
click at [615, 410] on div "Registered company name(as per supporting document) Zyfas Pharma Pte Ltd" at bounding box center [598, 388] width 354 height 67
click at [576, 445] on input "text" at bounding box center [598, 458] width 339 height 32
click at [576, 457] on input "text" at bounding box center [598, 458] width 339 height 32
click at [612, 454] on input "text" at bounding box center [598, 458] width 339 height 32
type input "[EMAIL_ADDRESS][DOMAIN_NAME]"
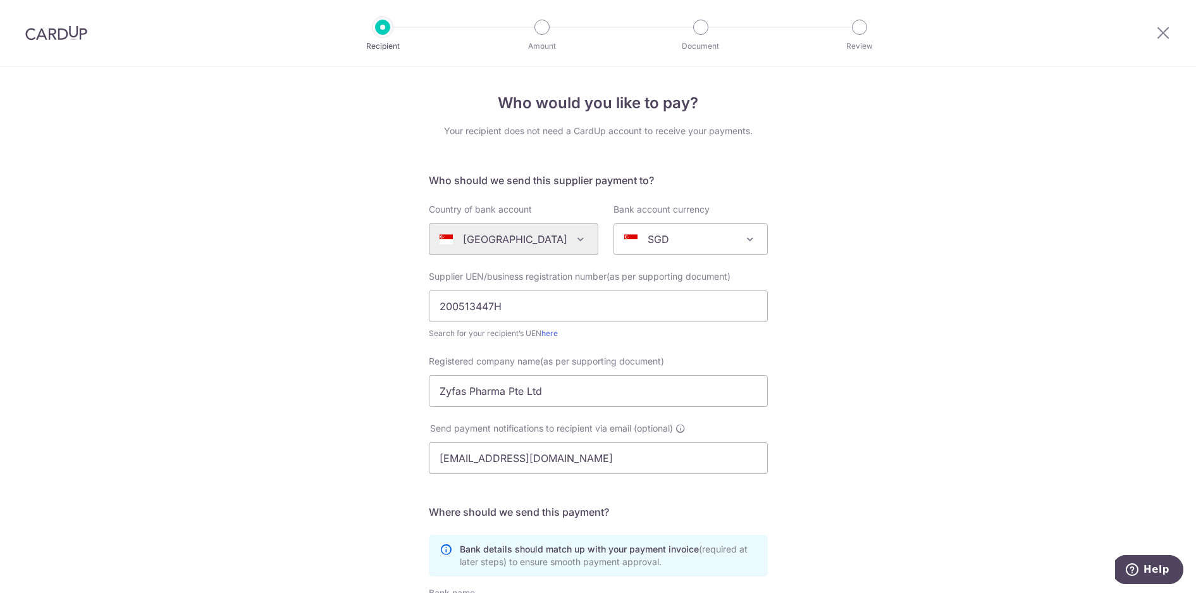
click at [875, 435] on div "Who would you like to pay? Your recipient does not need a CardUp account to rec…" at bounding box center [598, 449] width 1196 height 766
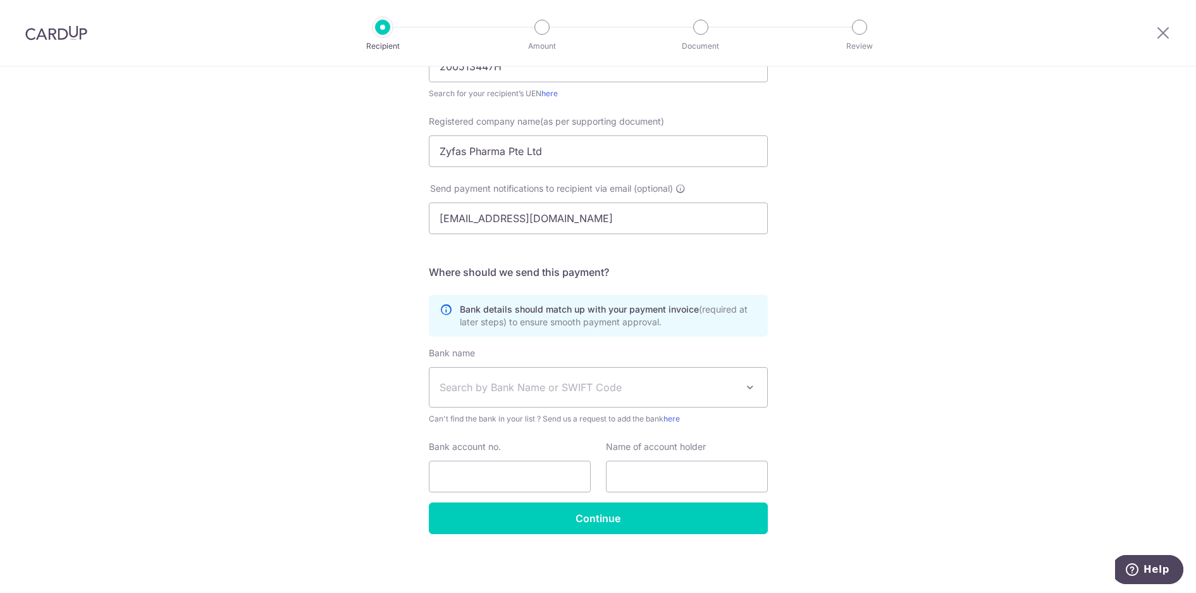
scroll to position [240, 0]
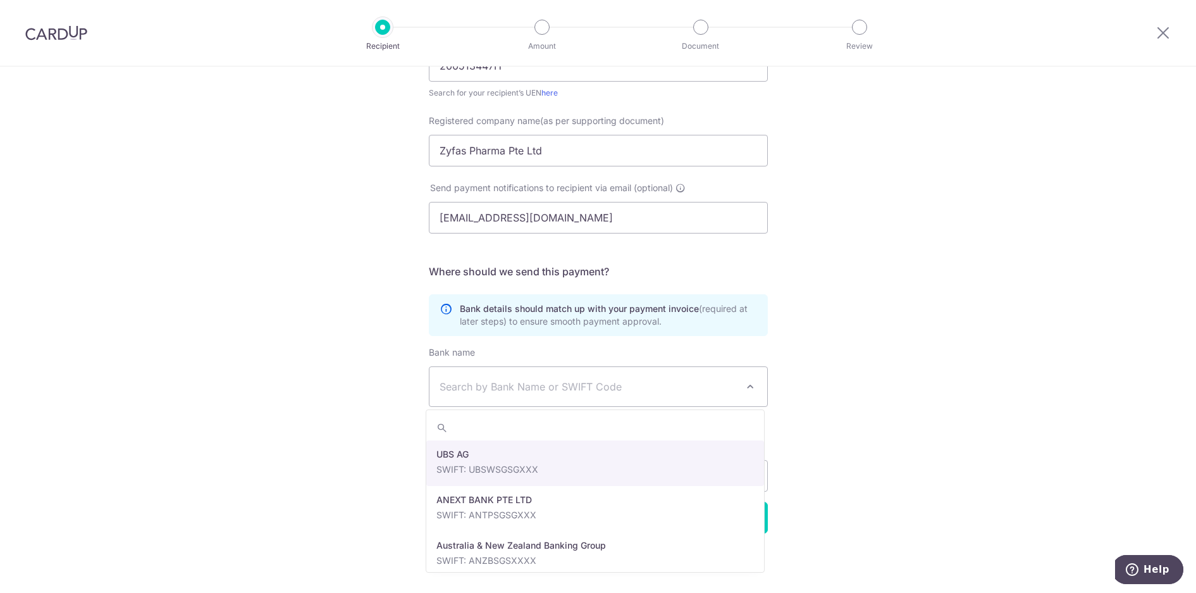
click at [662, 377] on span "Search by Bank Name or SWIFT Code" at bounding box center [598, 386] width 338 height 39
click at [876, 315] on div "Who would you like to pay? Your recipient does not need a CardUp account to rec…" at bounding box center [598, 209] width 1196 height 766
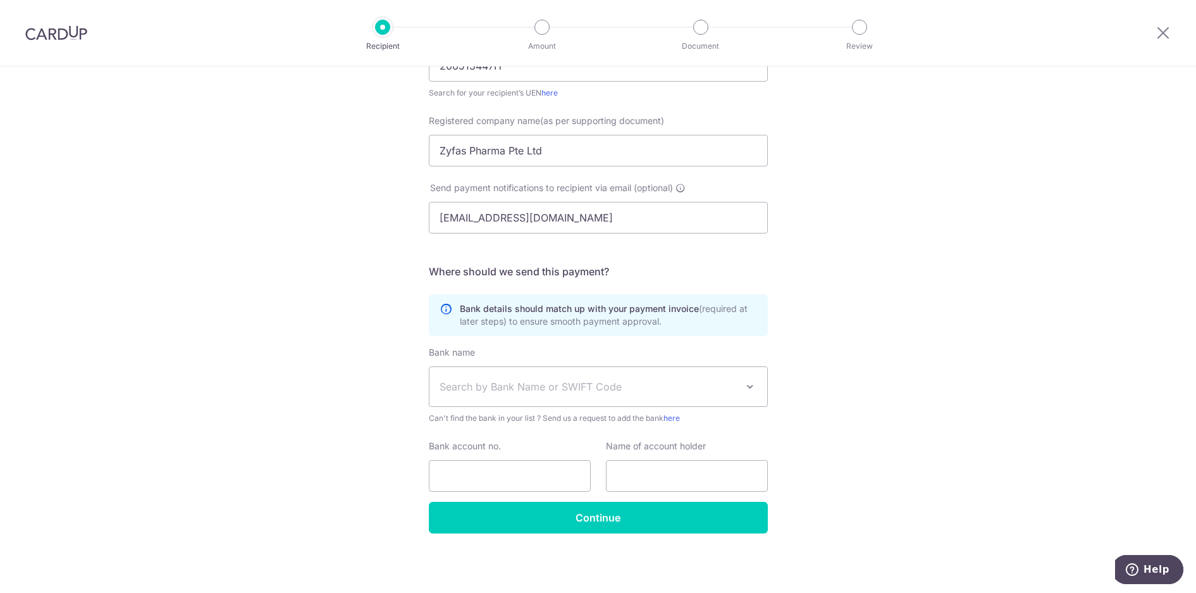
click at [892, 218] on div "Who would you like to pay? Your recipient does not need a CardUp account to rec…" at bounding box center [598, 209] width 1196 height 766
click at [60, 42] on div at bounding box center [56, 33] width 113 height 66
drag, startPoint x: 59, startPoint y: 35, endPoint x: 661, endPoint y: 78, distance: 602.9
click at [59, 35] on img at bounding box center [56, 32] width 62 height 15
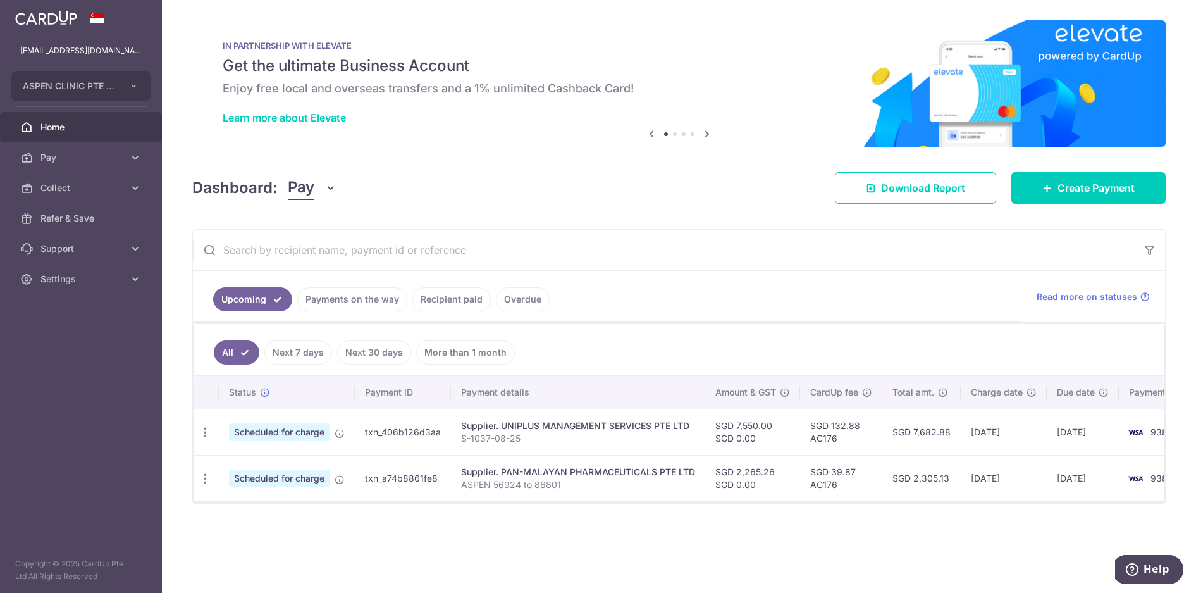
click at [369, 350] on link "Next 30 days" at bounding box center [374, 352] width 74 height 24
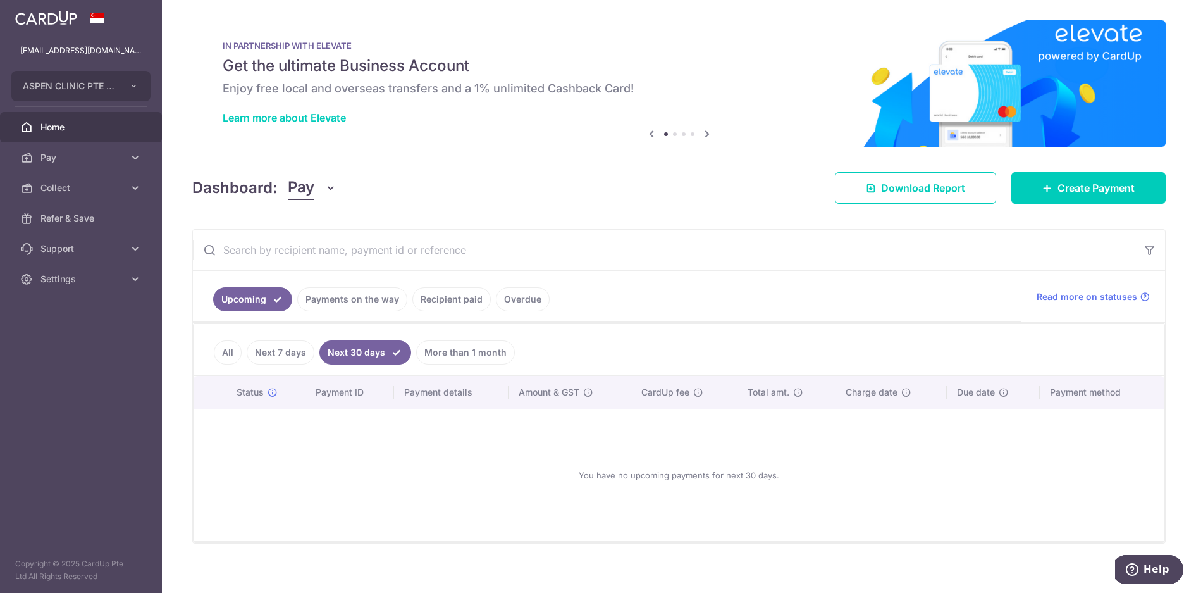
click at [460, 298] on link "Recipient paid" at bounding box center [451, 299] width 78 height 24
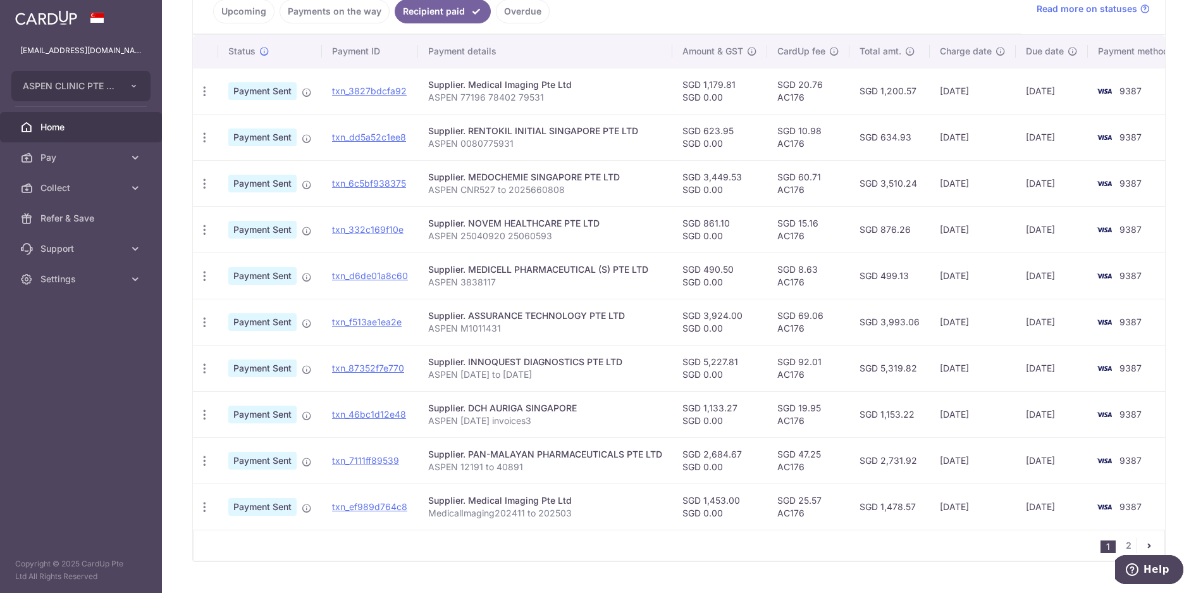
scroll to position [316, 0]
